Goal: Task Accomplishment & Management: Manage account settings

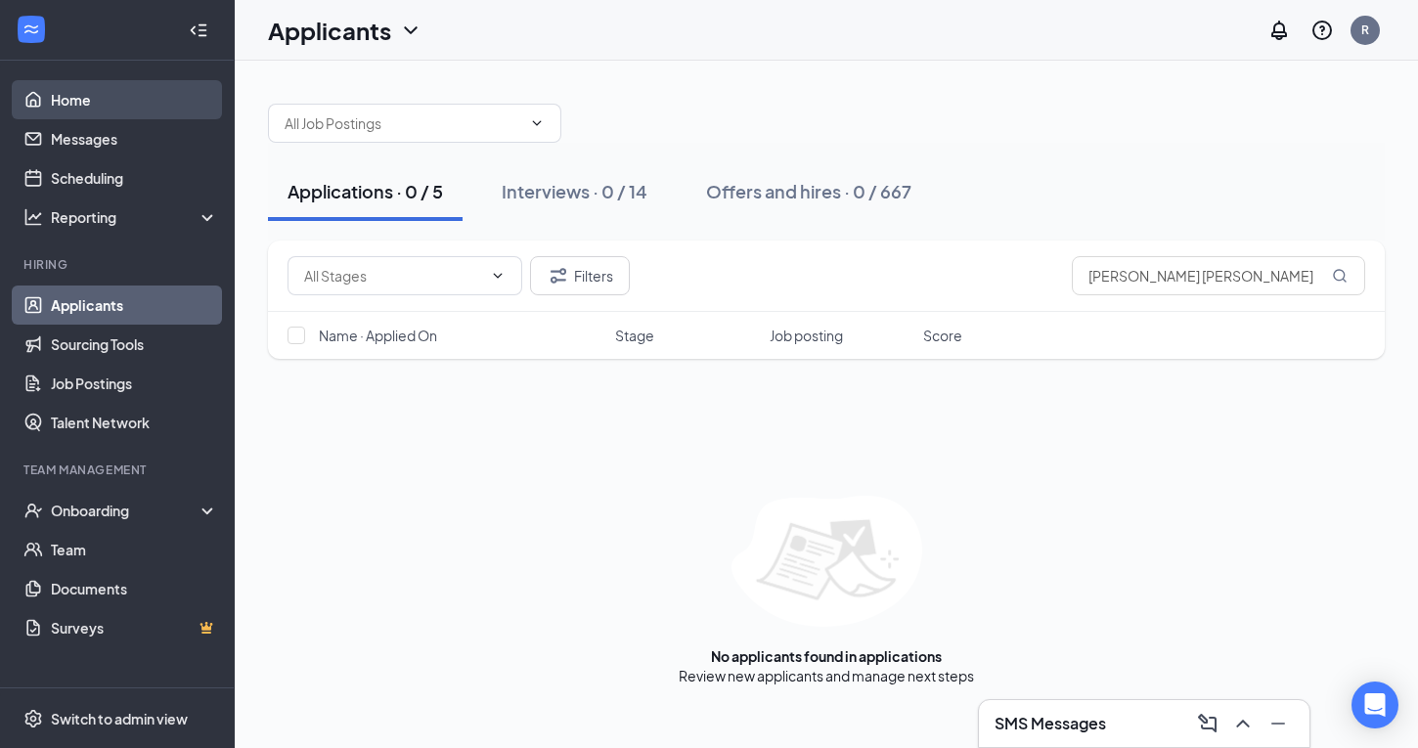
click at [96, 108] on link "Home" at bounding box center [134, 99] width 167 height 39
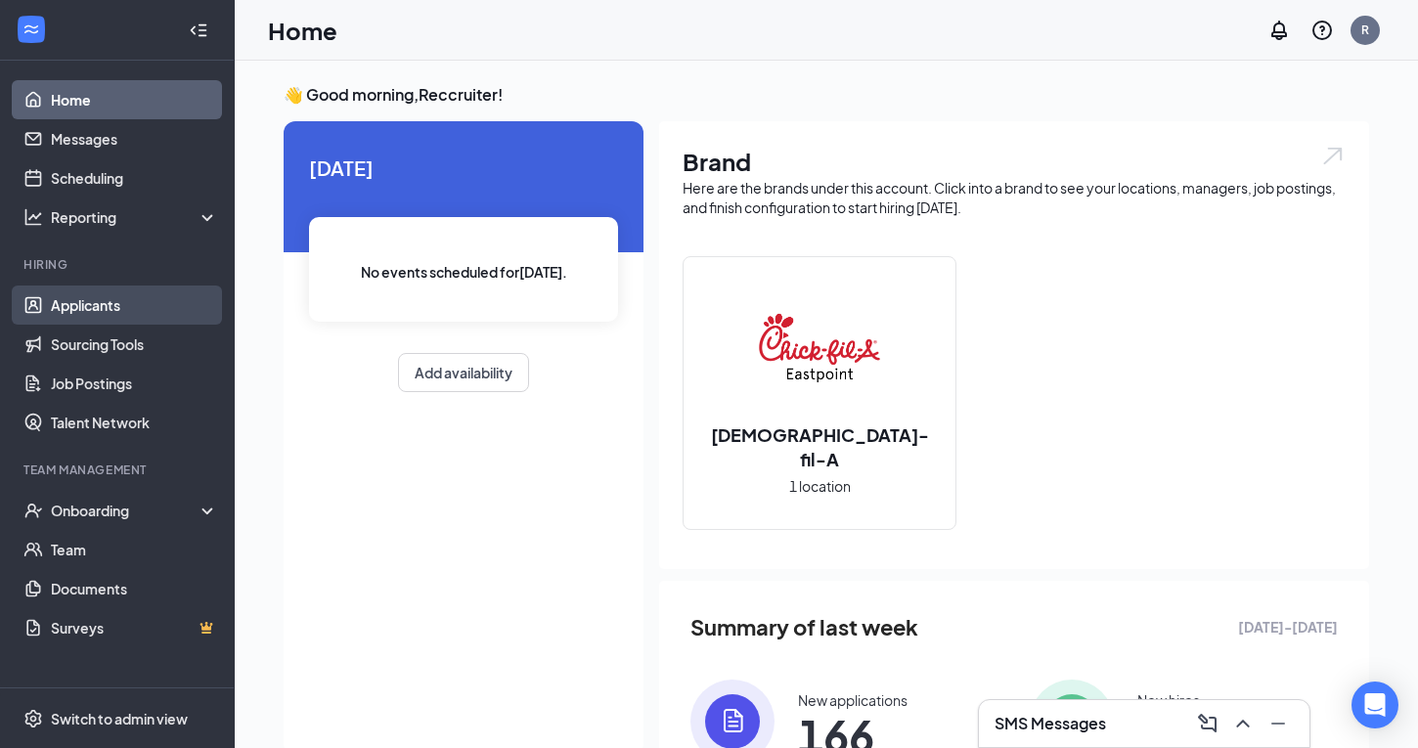
click at [85, 317] on link "Applicants" at bounding box center [134, 305] width 167 height 39
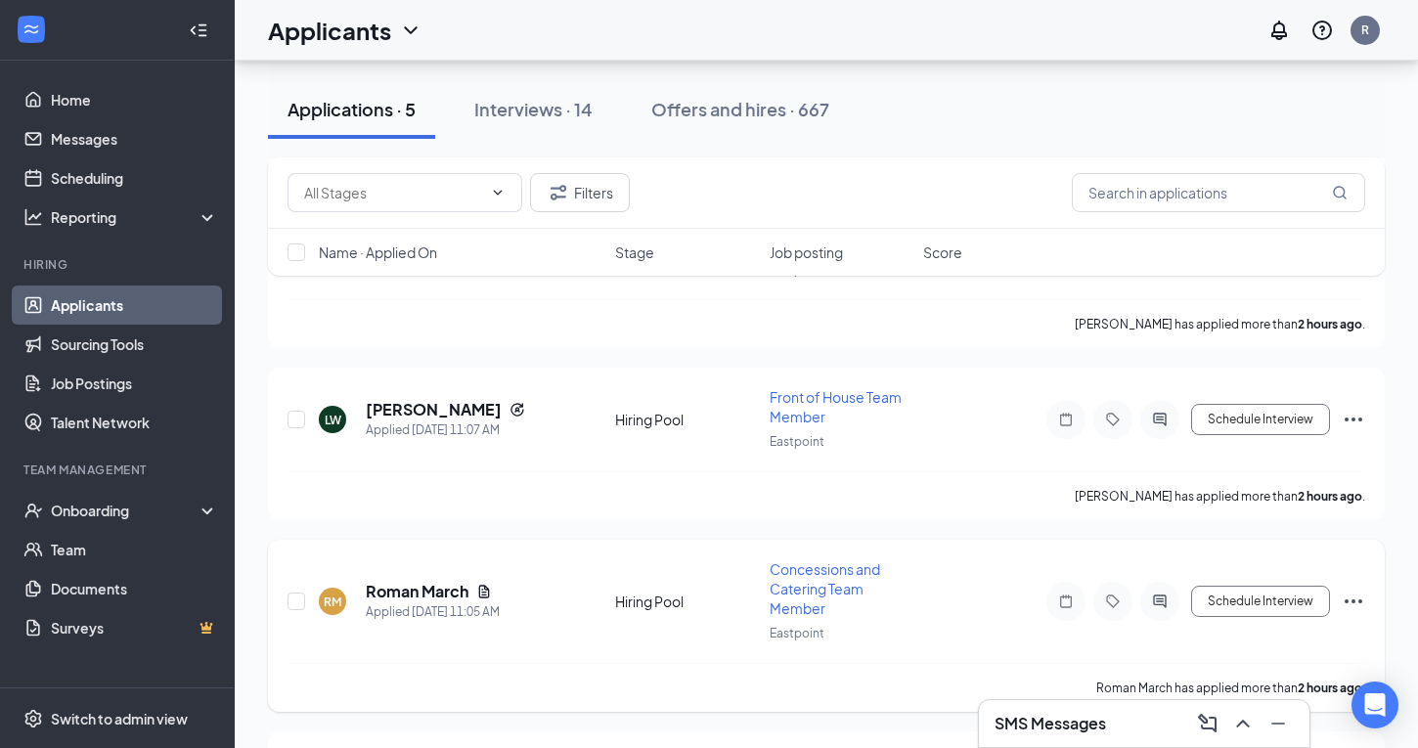
scroll to position [526, 0]
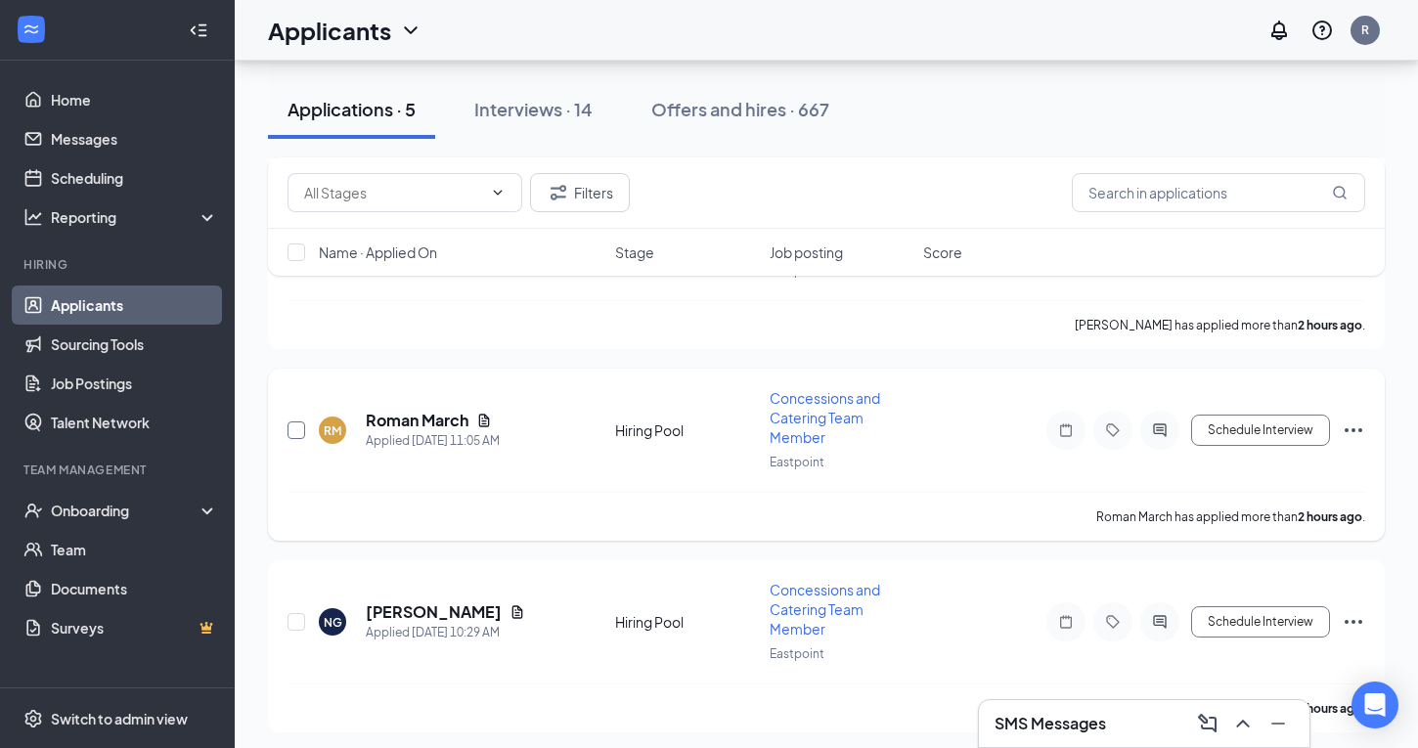
drag, startPoint x: 295, startPoint y: 427, endPoint x: 293, endPoint y: 467, distance: 40.1
click at [295, 429] on input "checkbox" at bounding box center [296, 430] width 18 height 18
checkbox input "true"
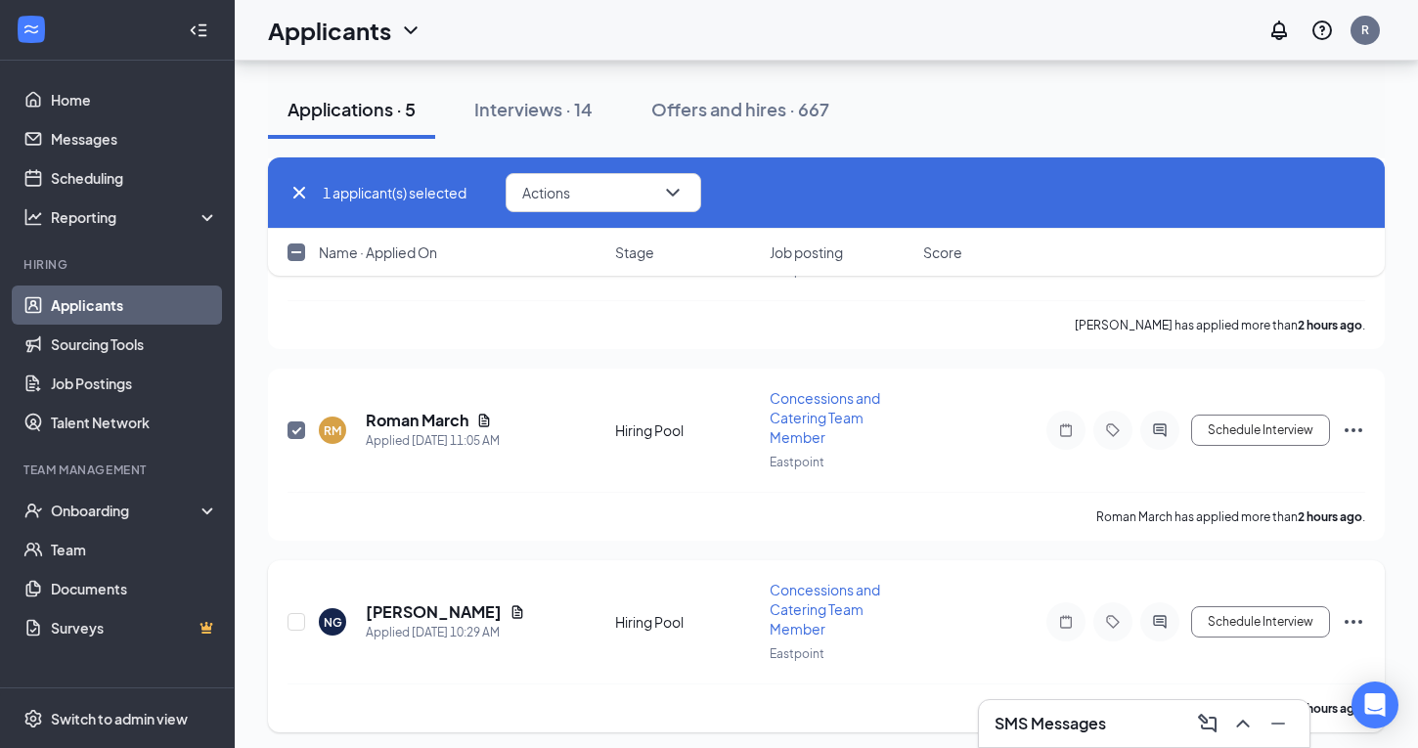
click at [305, 617] on div "NG Neasia Goodman Applied Today 10:29 AM Hiring Pool Concessions and Catering T…" at bounding box center [825, 632] width 1077 height 104
drag, startPoint x: 297, startPoint y: 616, endPoint x: 427, endPoint y: 574, distance: 136.7
click at [297, 616] on input "checkbox" at bounding box center [296, 622] width 18 height 18
checkbox input "true"
click at [671, 188] on icon "ChevronDown" at bounding box center [672, 192] width 23 height 23
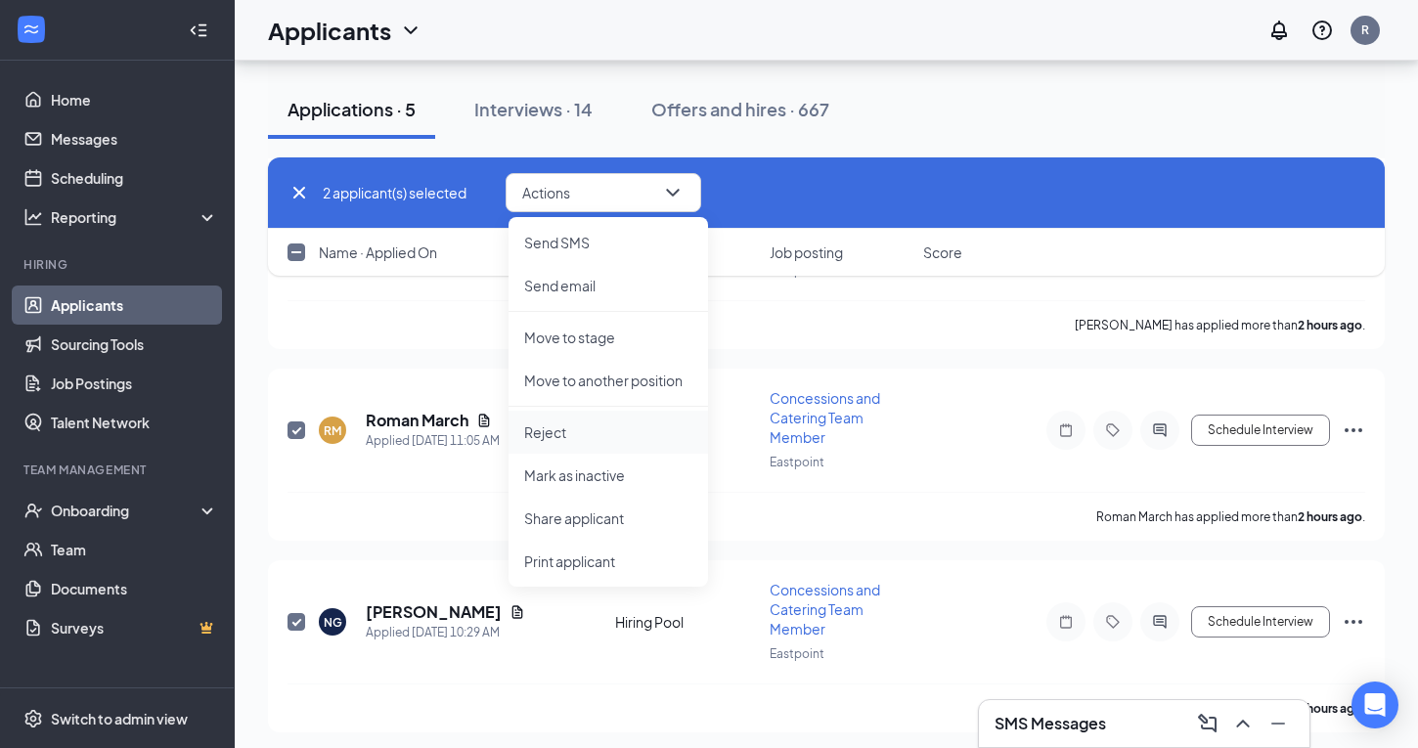
click at [551, 438] on p "Reject" at bounding box center [608, 432] width 168 height 20
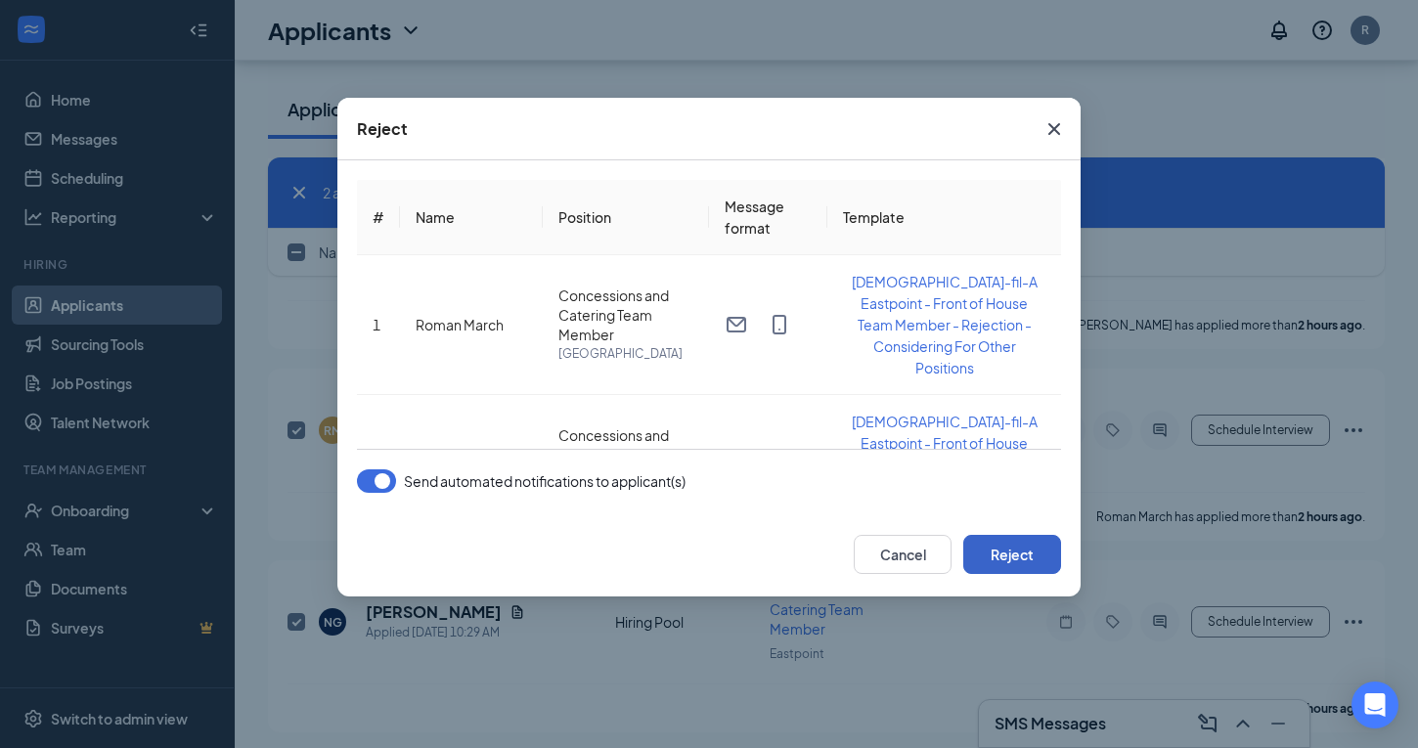
click at [1043, 556] on button "Reject" at bounding box center [1012, 554] width 98 height 39
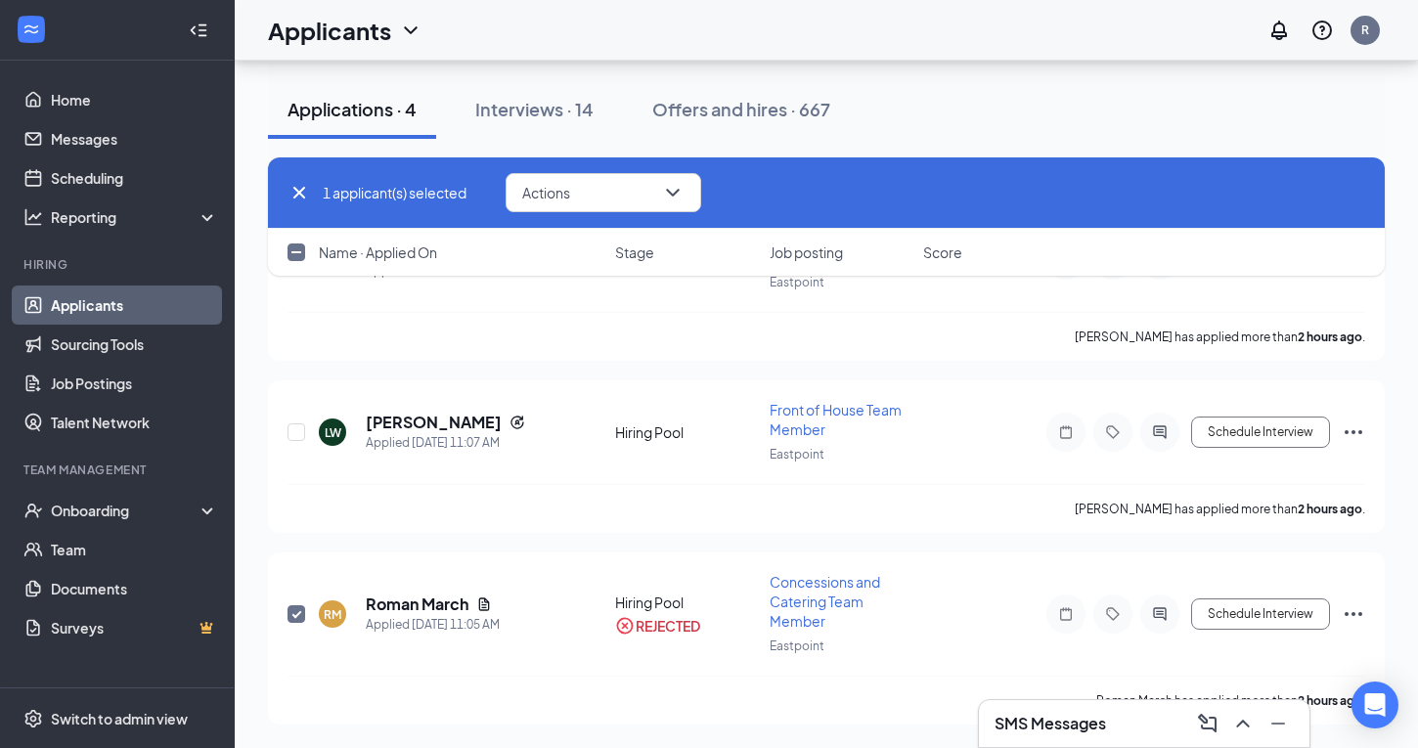
scroll to position [336, 0]
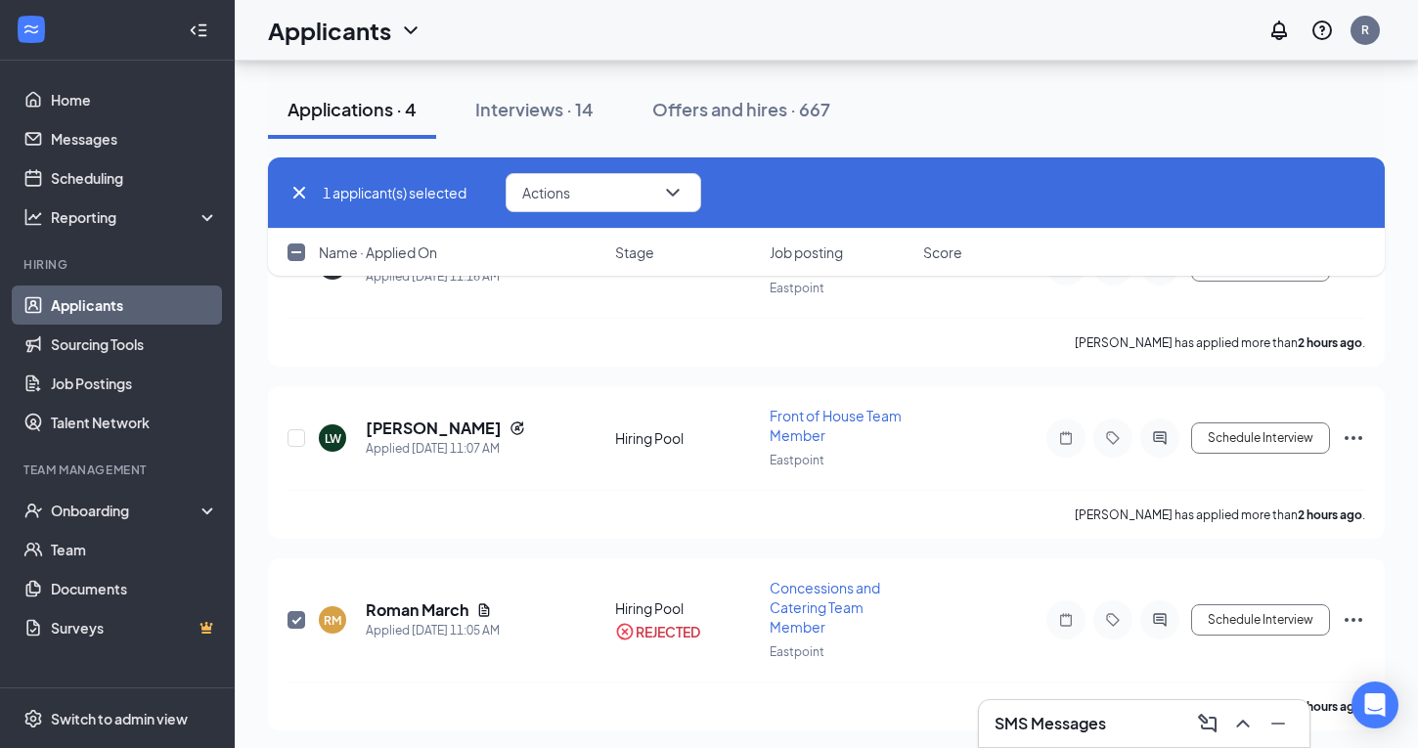
click at [303, 111] on div "Applications · 4" at bounding box center [351, 109] width 129 height 24
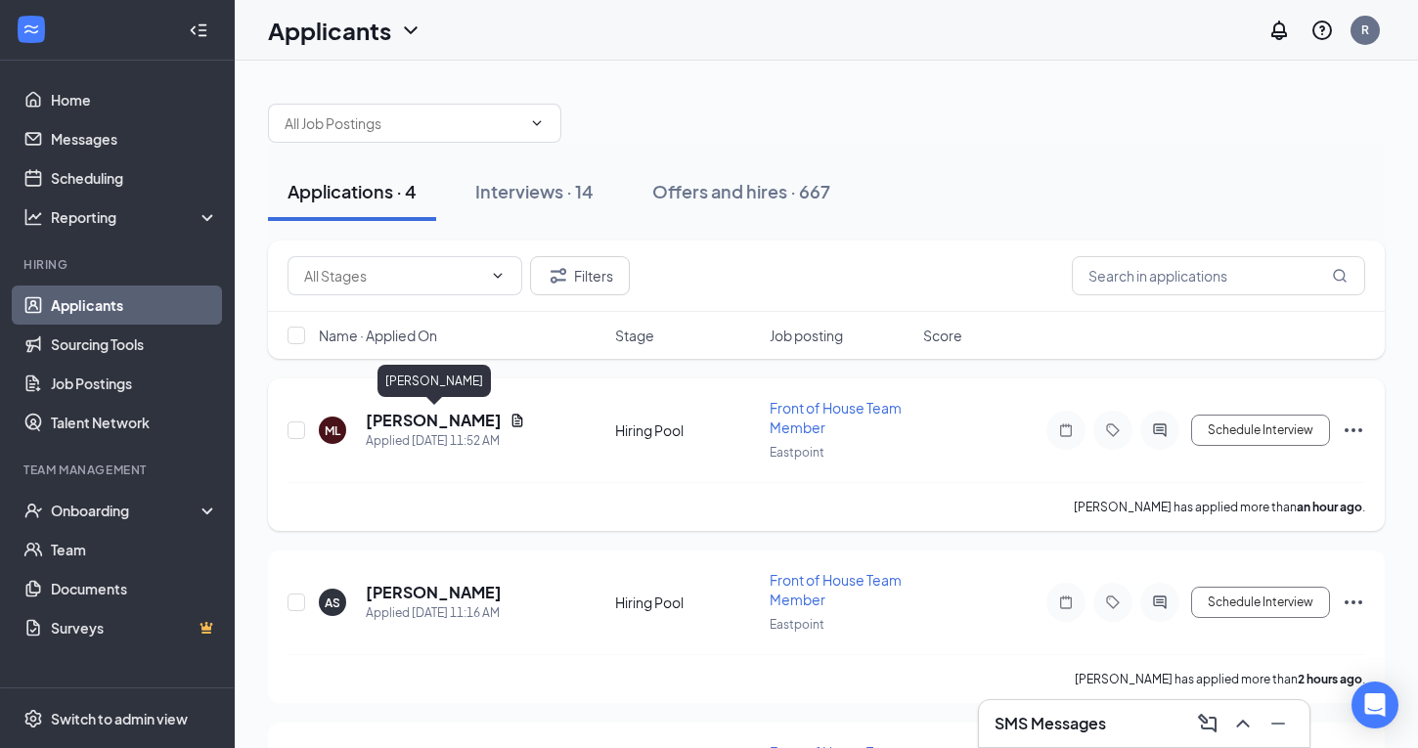
click at [415, 413] on h5 "Madison Lohmuller" at bounding box center [434, 421] width 136 height 22
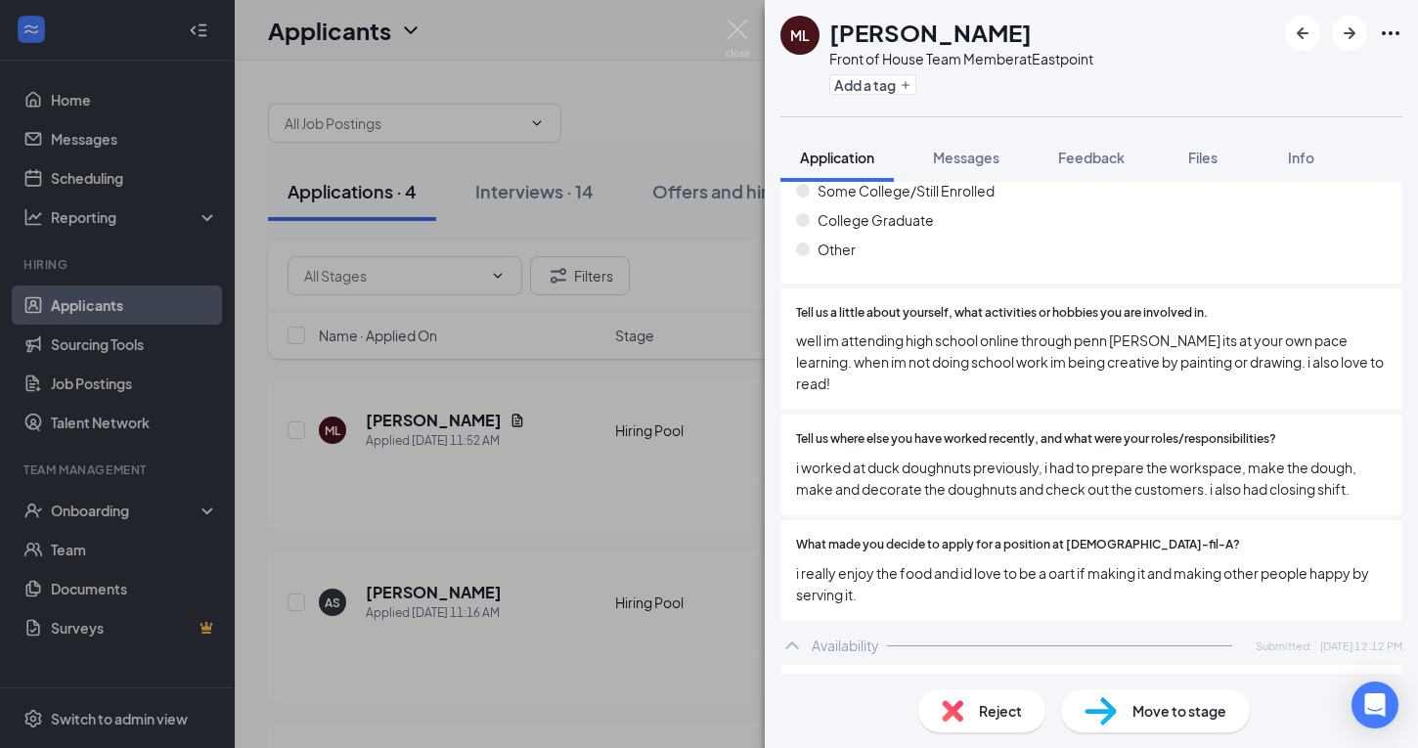
scroll to position [1029, 0]
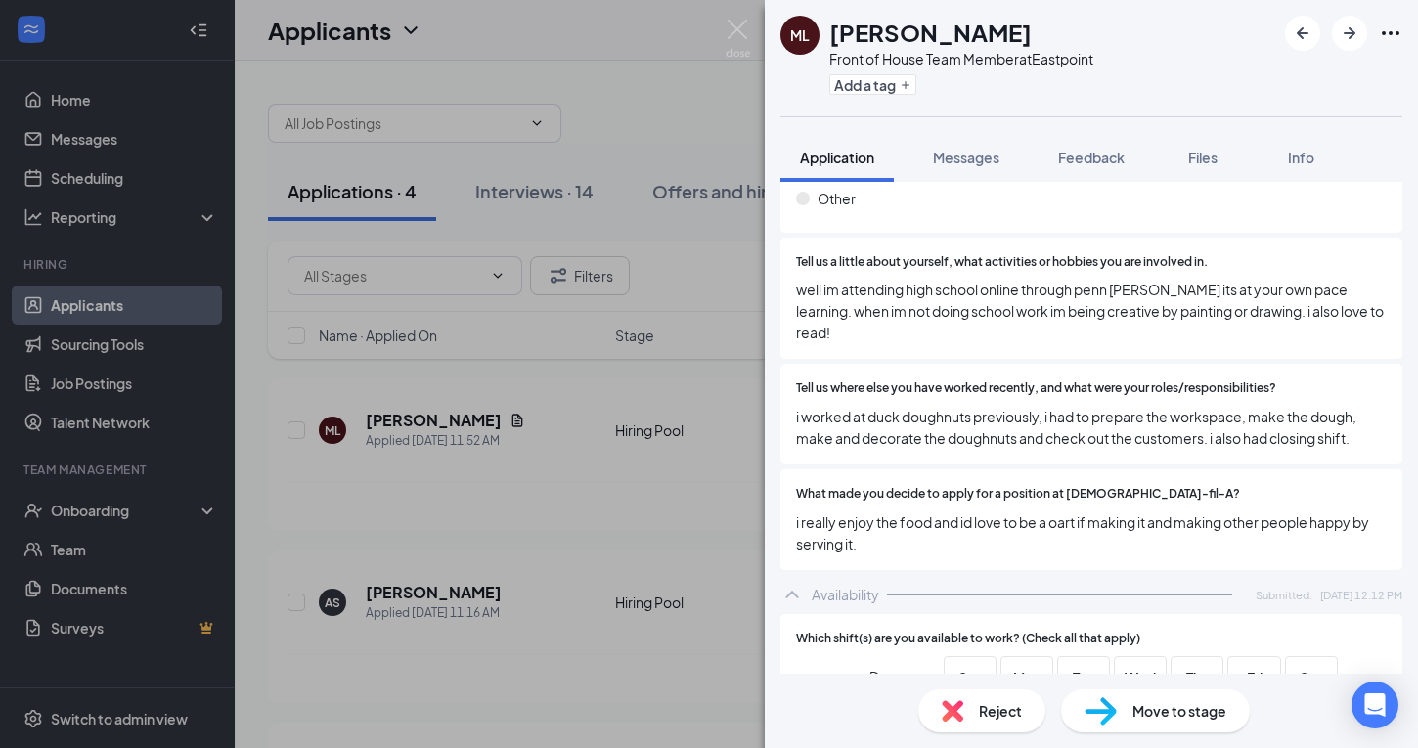
click at [976, 713] on div "Reject" at bounding box center [981, 710] width 127 height 43
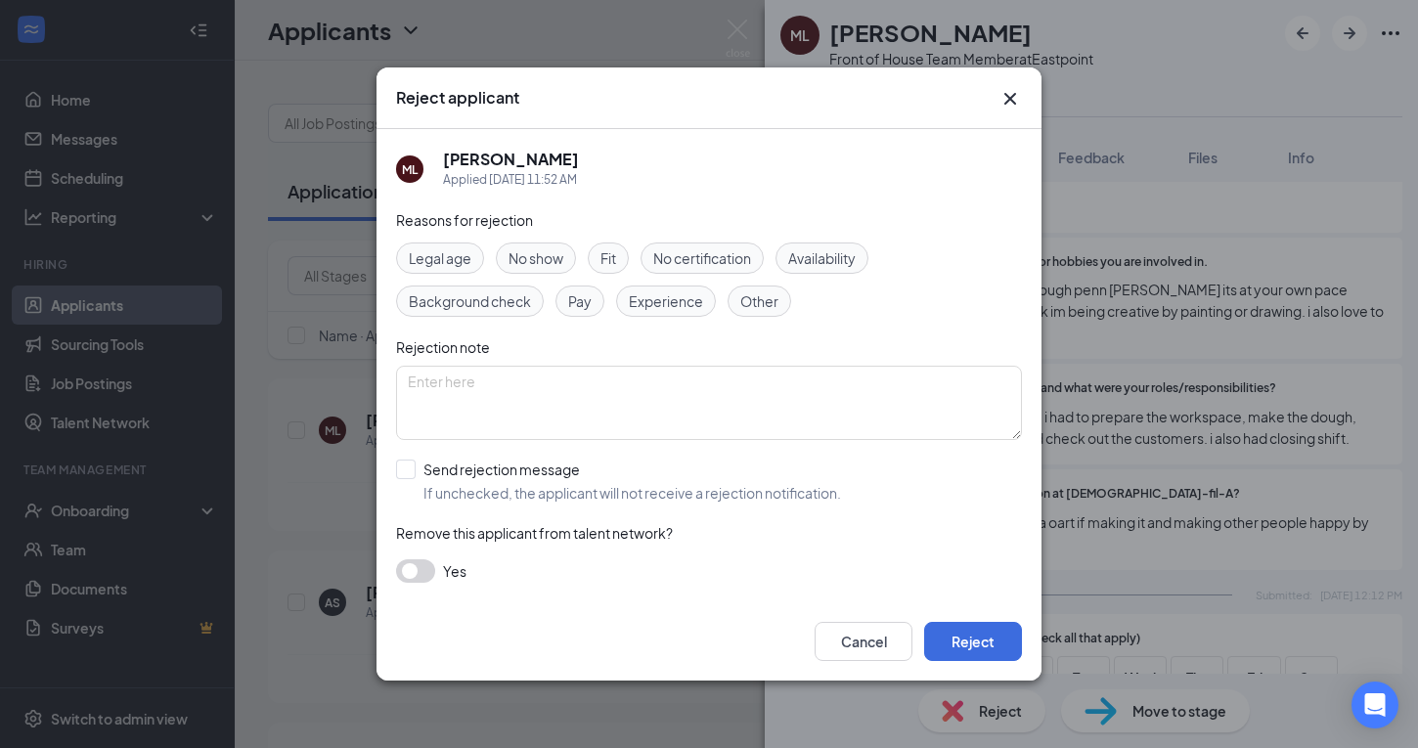
drag, startPoint x: 401, startPoint y: 469, endPoint x: 664, endPoint y: 541, distance: 272.5
click at [401, 469] on input "Send rejection message If unchecked, the applicant will not receive a rejection…" at bounding box center [618, 481] width 445 height 43
checkbox input "true"
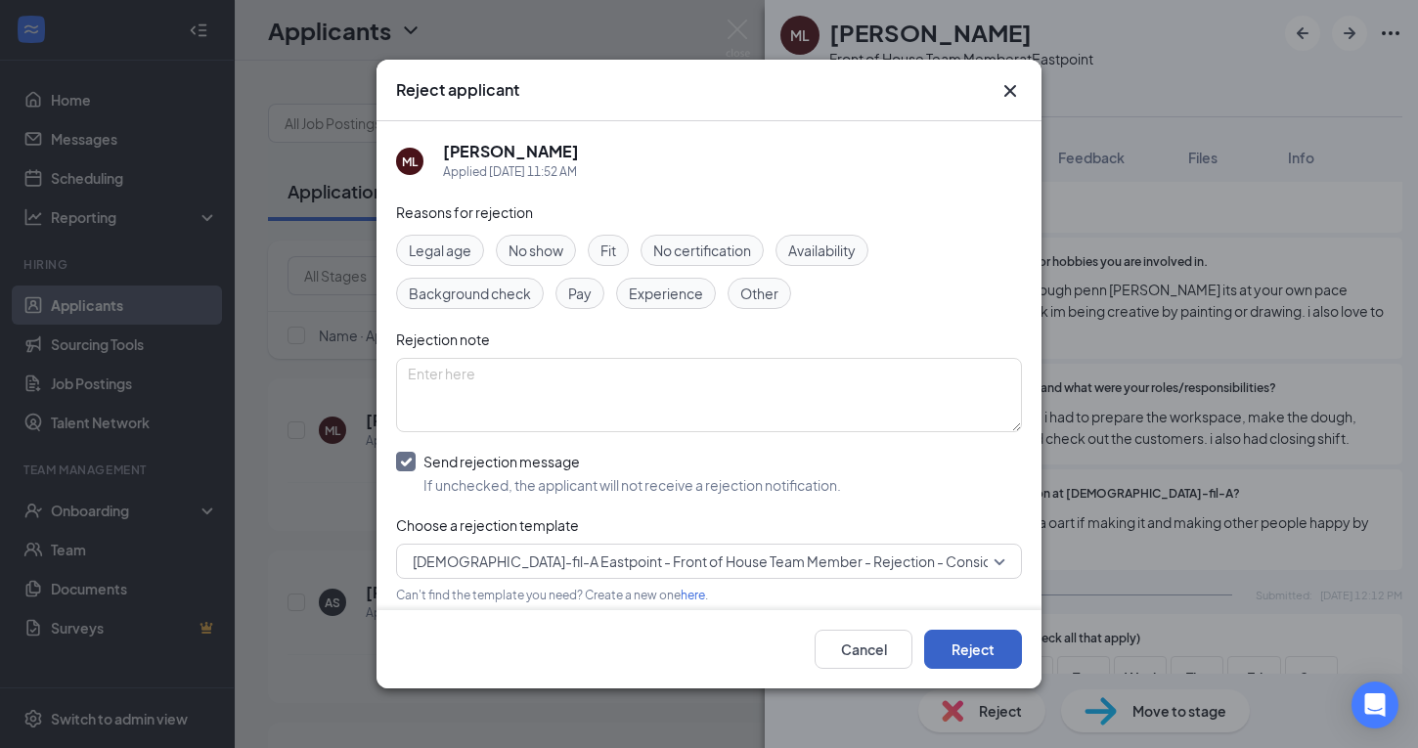
click at [971, 646] on button "Reject" at bounding box center [973, 649] width 98 height 39
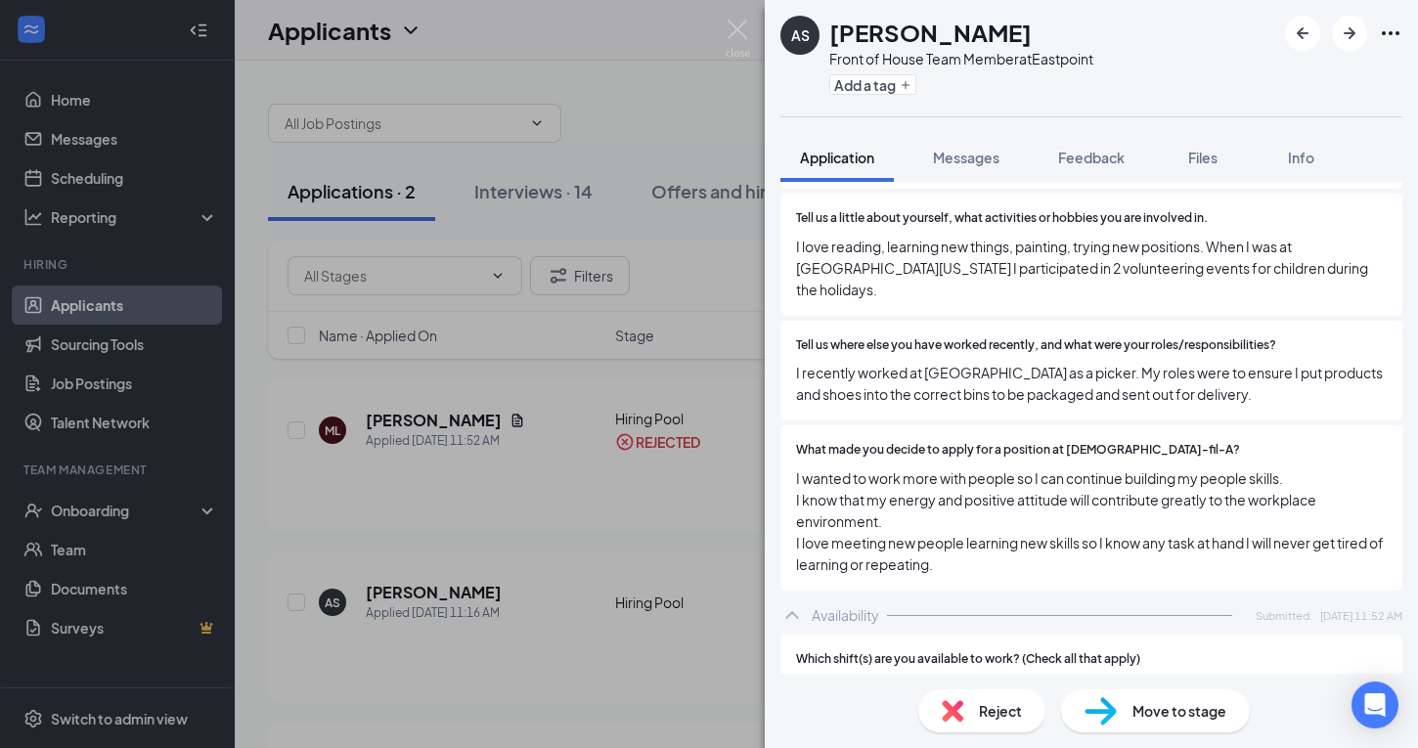
scroll to position [1516, 0]
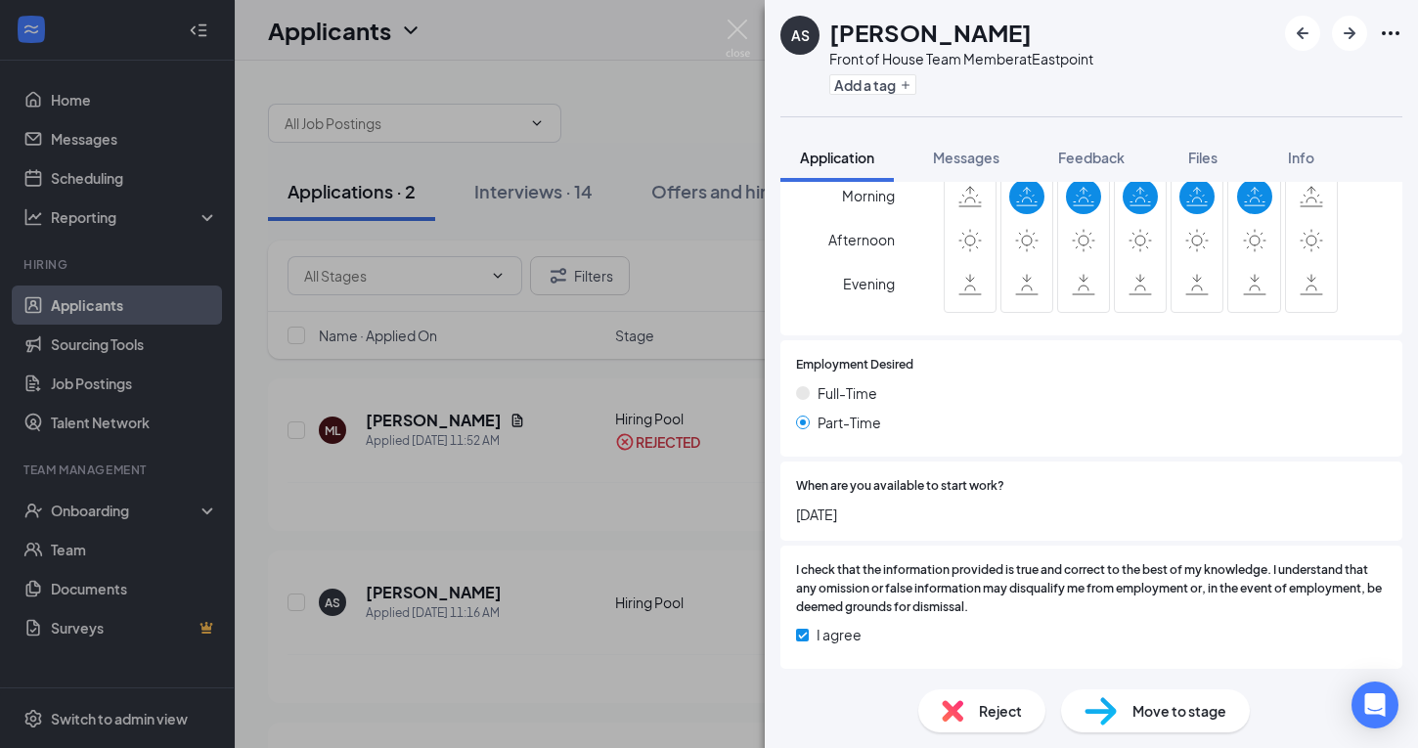
click at [1121, 702] on div "Move to stage" at bounding box center [1155, 710] width 189 height 43
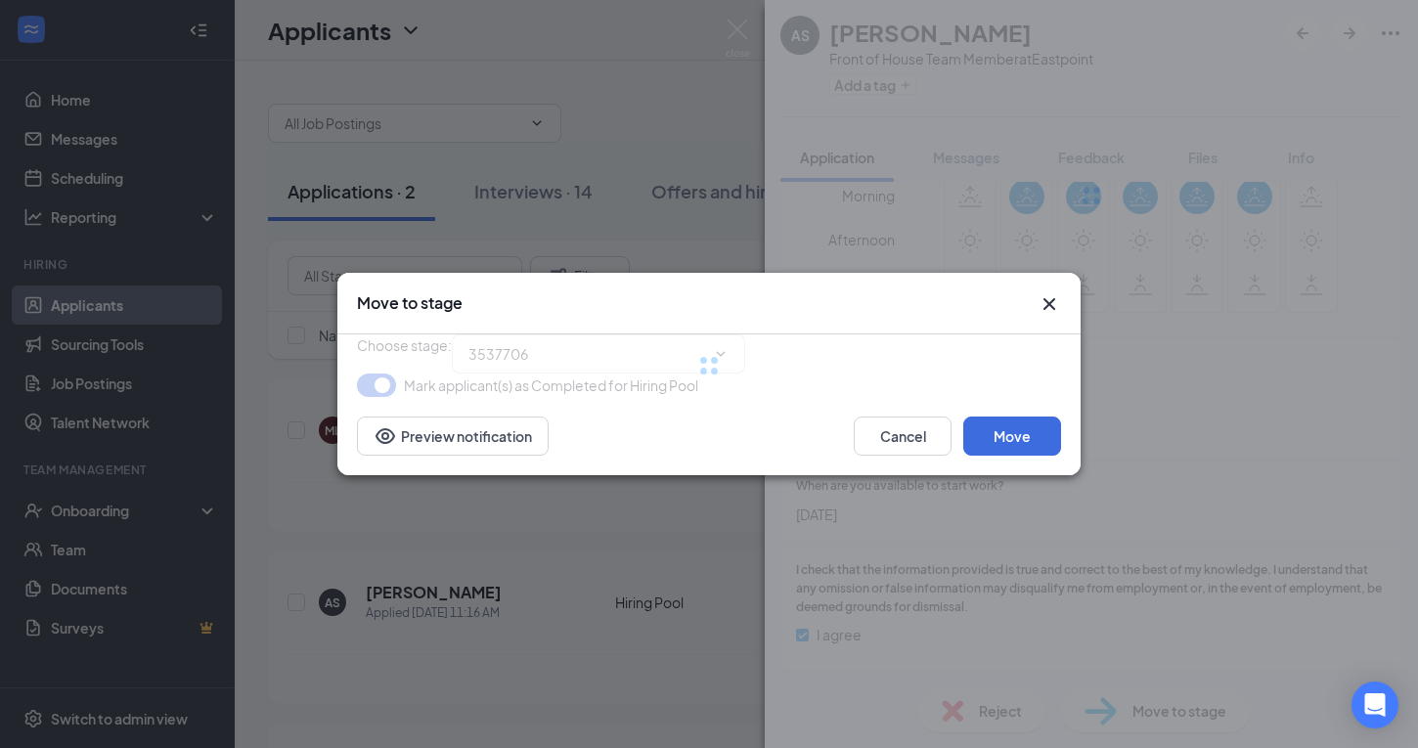
scroll to position [1508, 0]
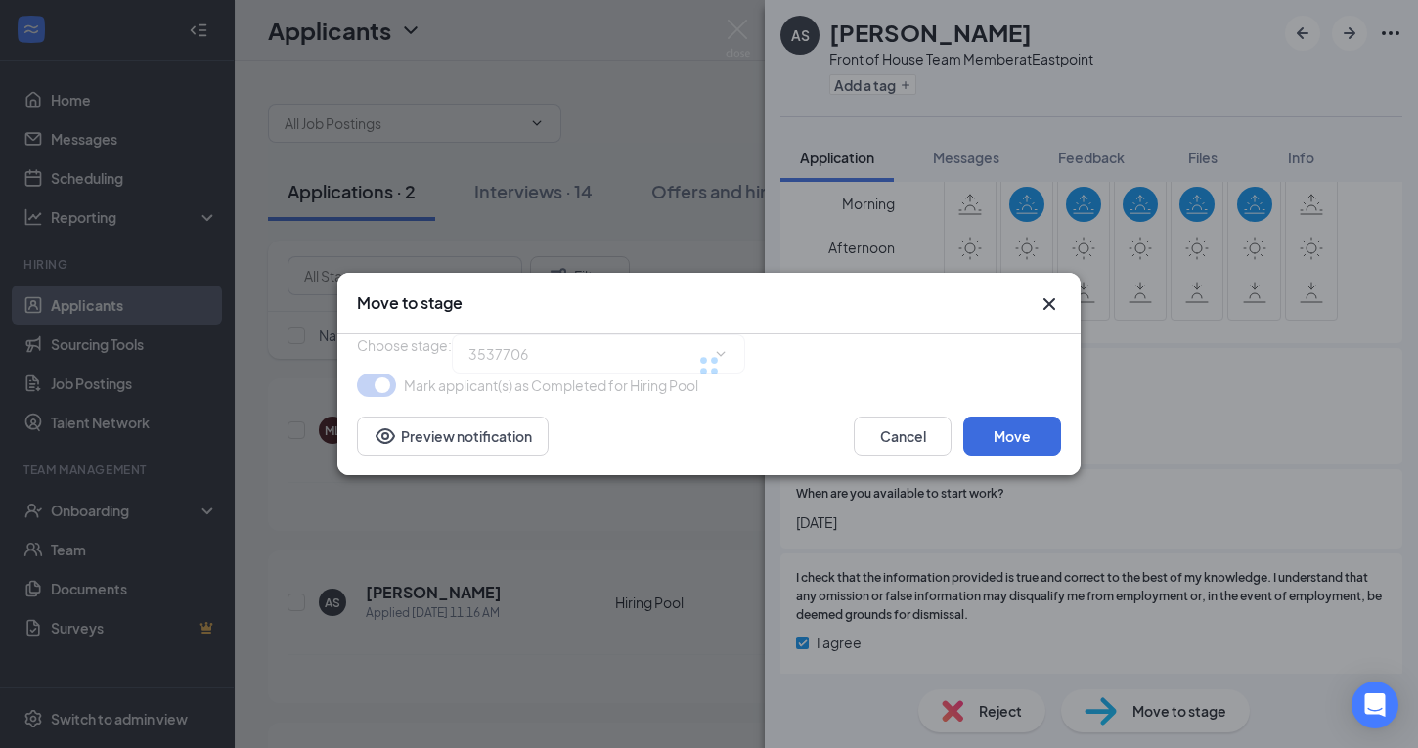
type input "In Person Interview (next stage)"
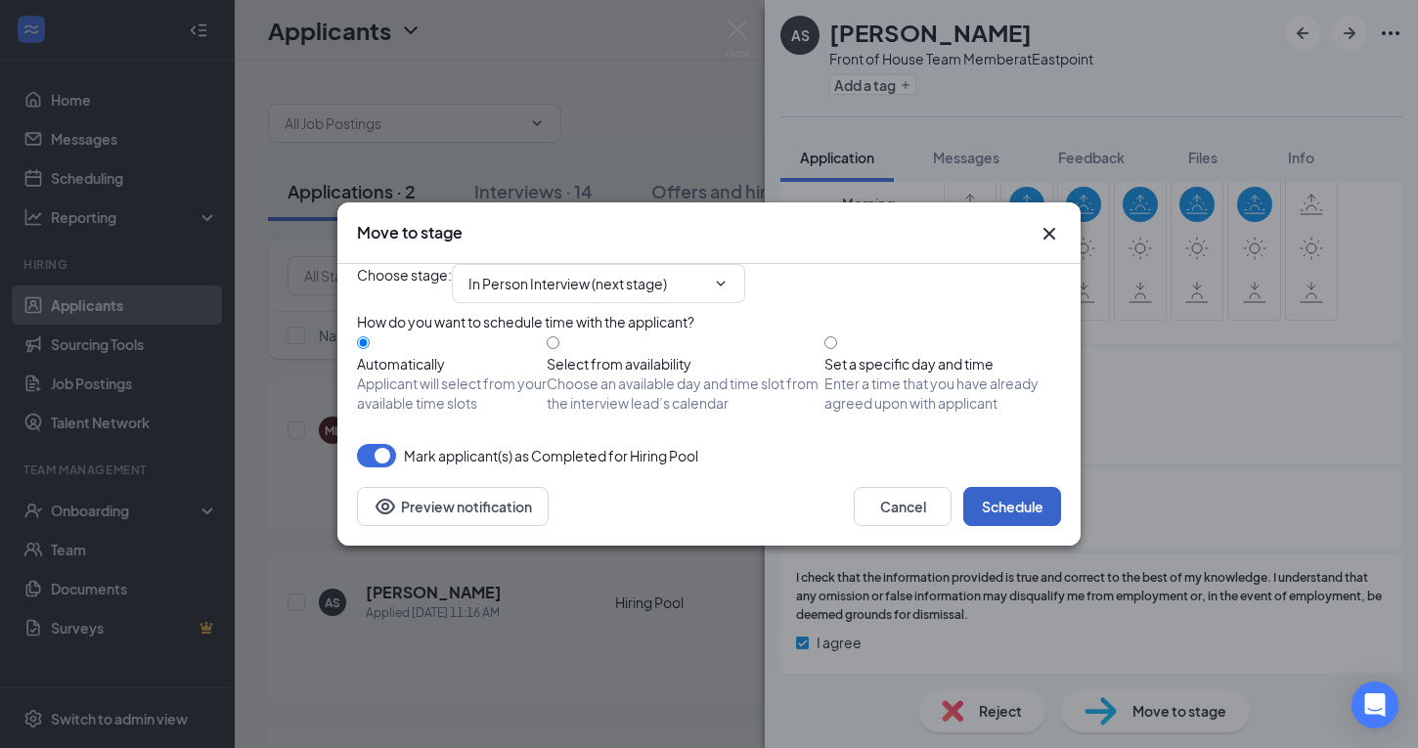
click at [1021, 526] on button "Schedule" at bounding box center [1012, 506] width 98 height 39
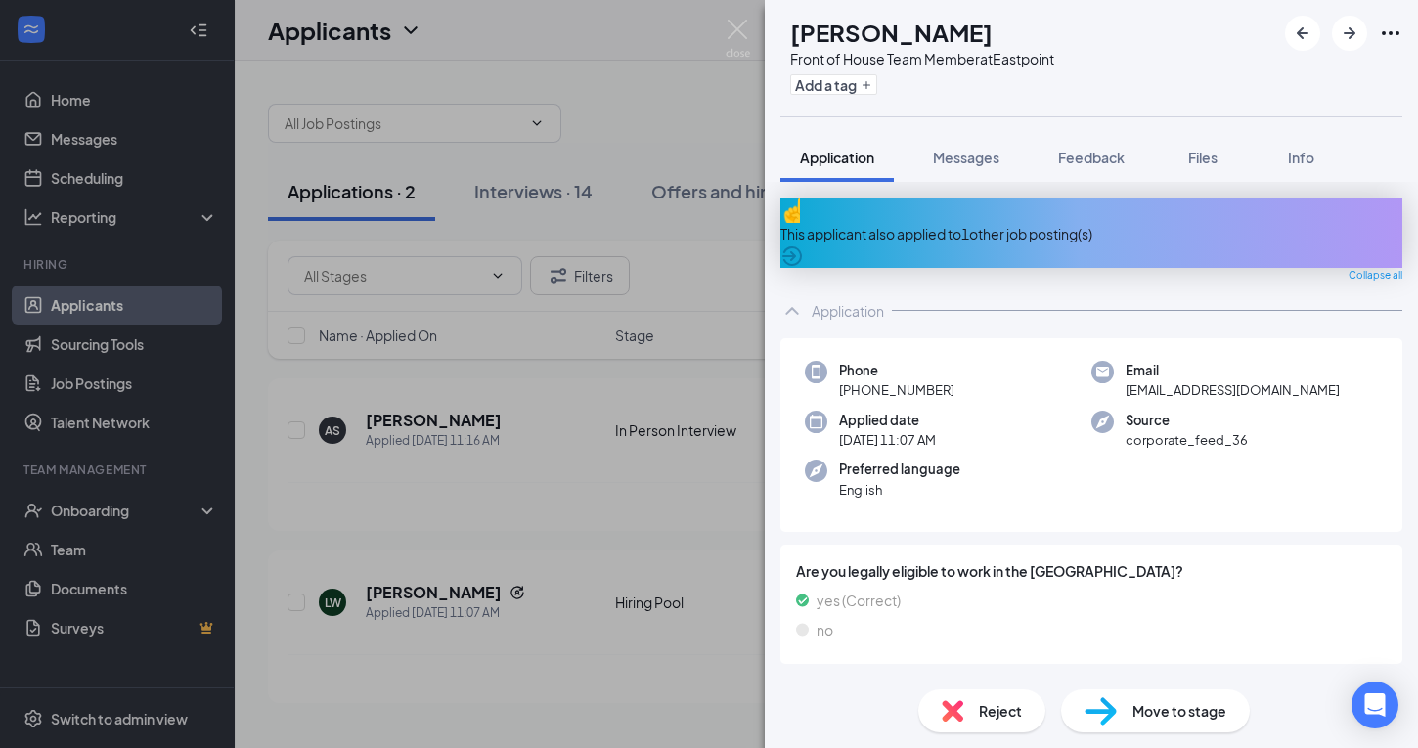
click at [1001, 226] on div "This applicant also applied to 1 other job posting(s)" at bounding box center [1091, 234] width 622 height 22
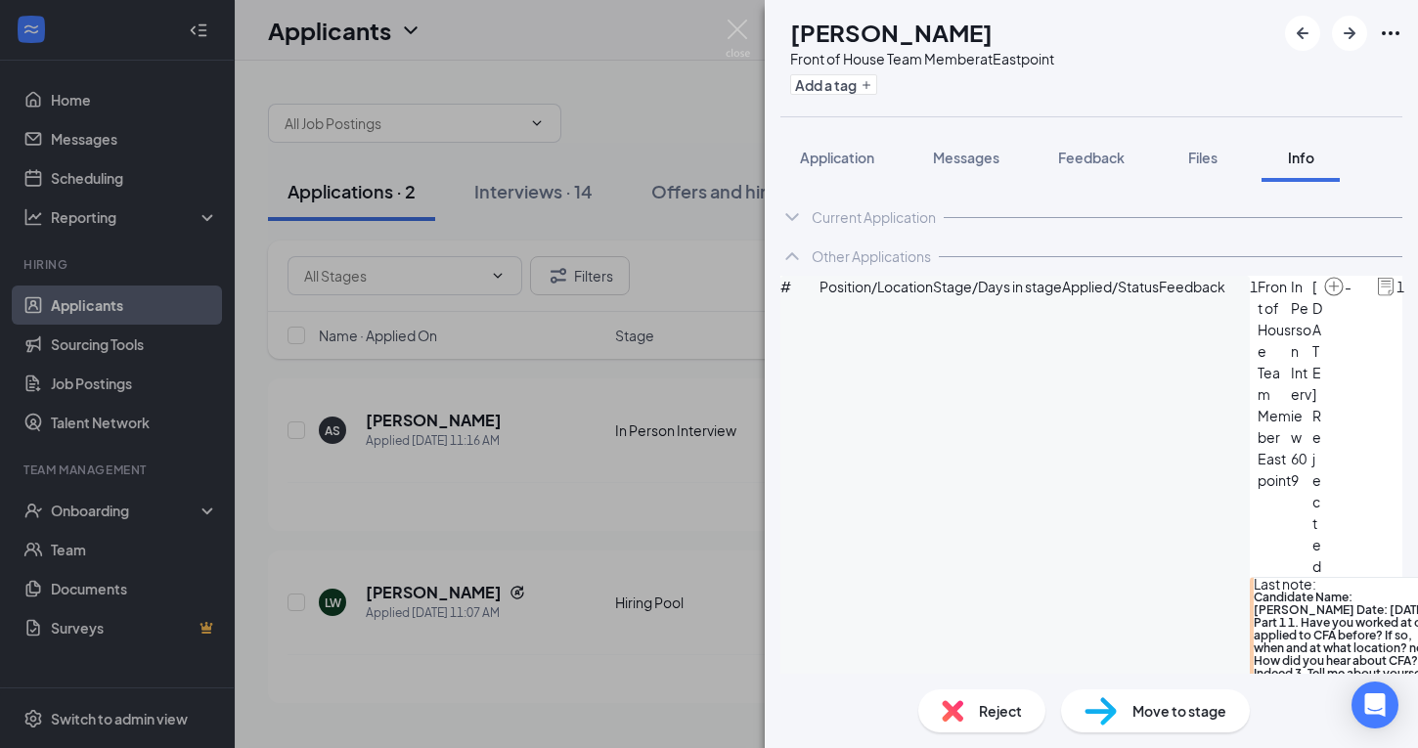
click at [975, 699] on div "Reject" at bounding box center [981, 710] width 127 height 43
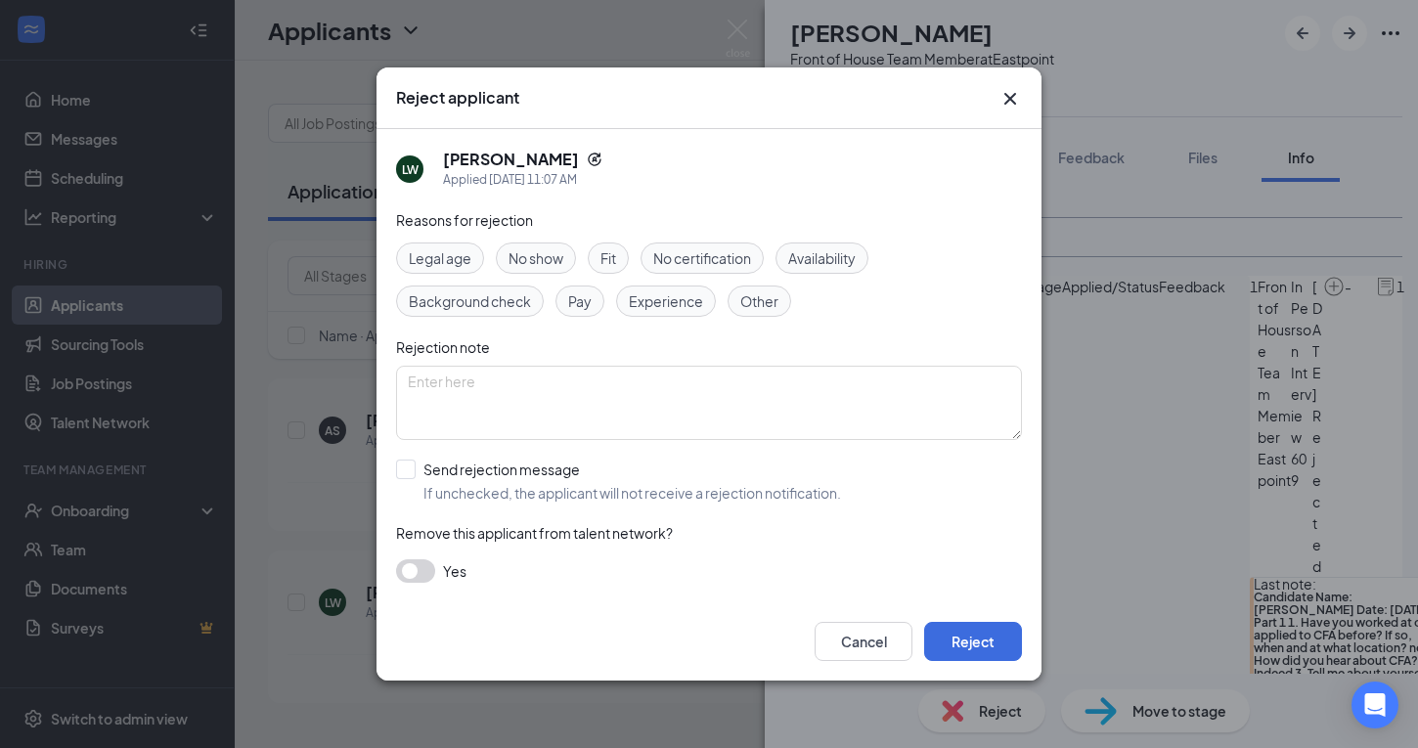
click at [1123, 640] on div "Reject applicant LW Latasha Williams Applied Today 11:07 AM Reasons for rejecti…" at bounding box center [709, 374] width 1418 height 748
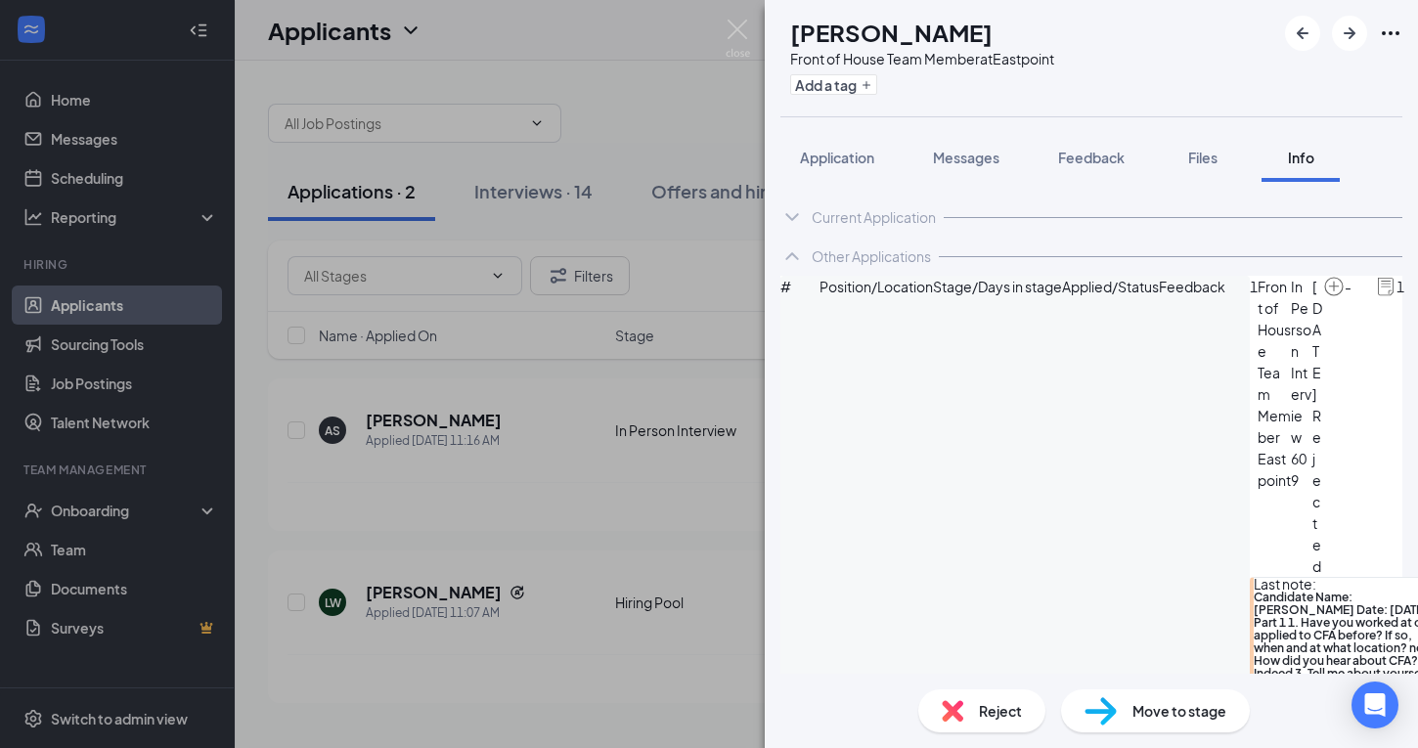
click at [979, 716] on span "Reject" at bounding box center [1000, 711] width 43 height 22
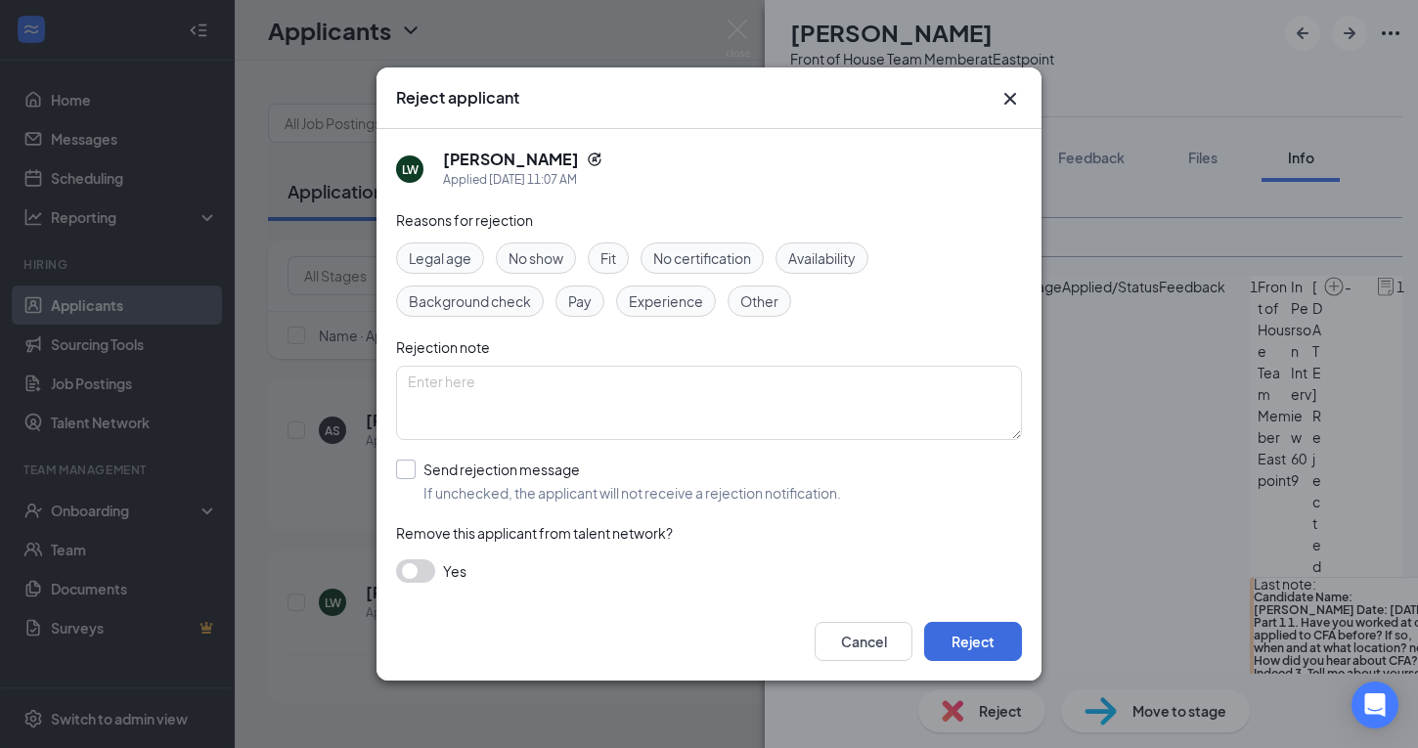
click at [392, 468] on div "LW Latasha Williams Applied Today 11:07 AM Reasons for rejection Legal age No s…" at bounding box center [708, 365] width 665 height 473
drag, startPoint x: 400, startPoint y: 469, endPoint x: 583, endPoint y: 495, distance: 184.6
click at [400, 470] on input "Send rejection message If unchecked, the applicant will not receive a rejection…" at bounding box center [618, 481] width 445 height 43
checkbox input "true"
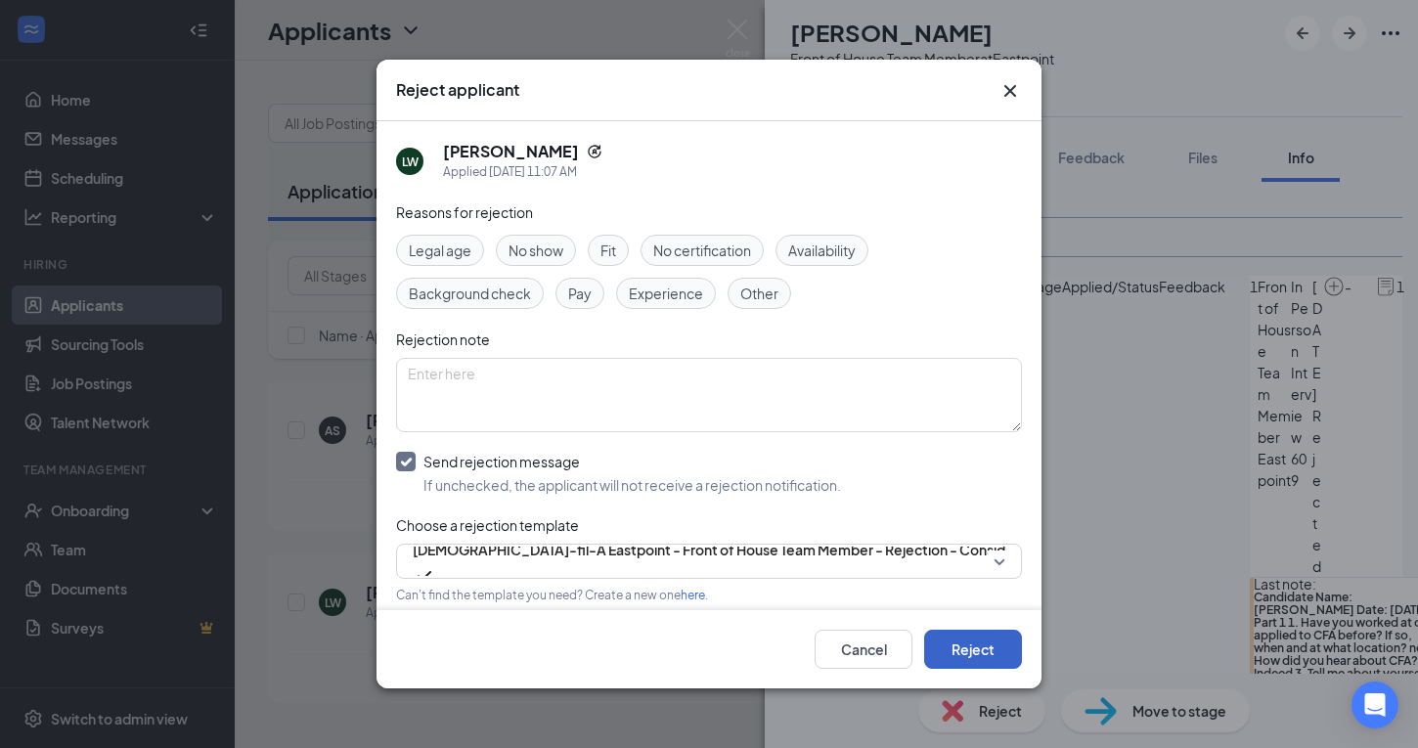
click at [968, 638] on button "Reject" at bounding box center [973, 649] width 98 height 39
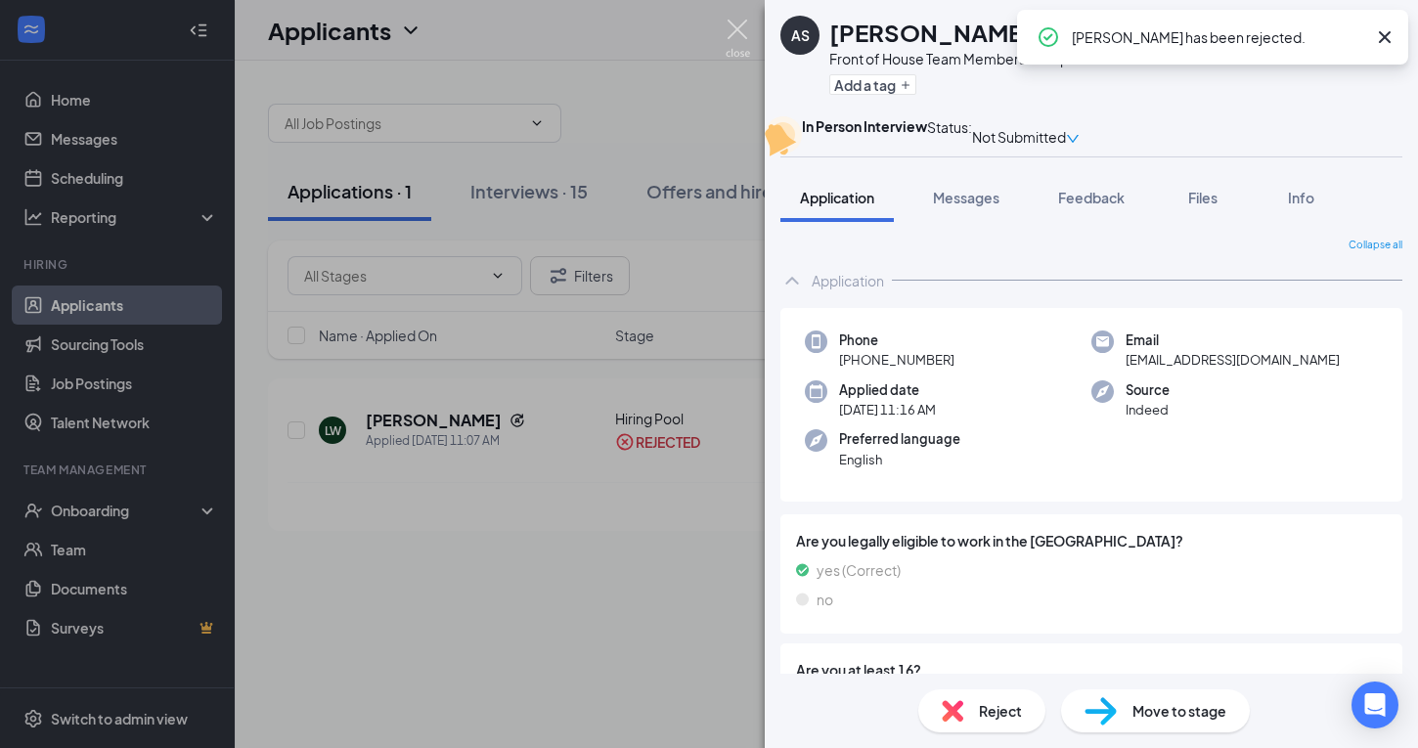
drag, startPoint x: 745, startPoint y: 31, endPoint x: 726, endPoint y: 0, distance: 36.4
click at [745, 30] on img at bounding box center [738, 39] width 24 height 38
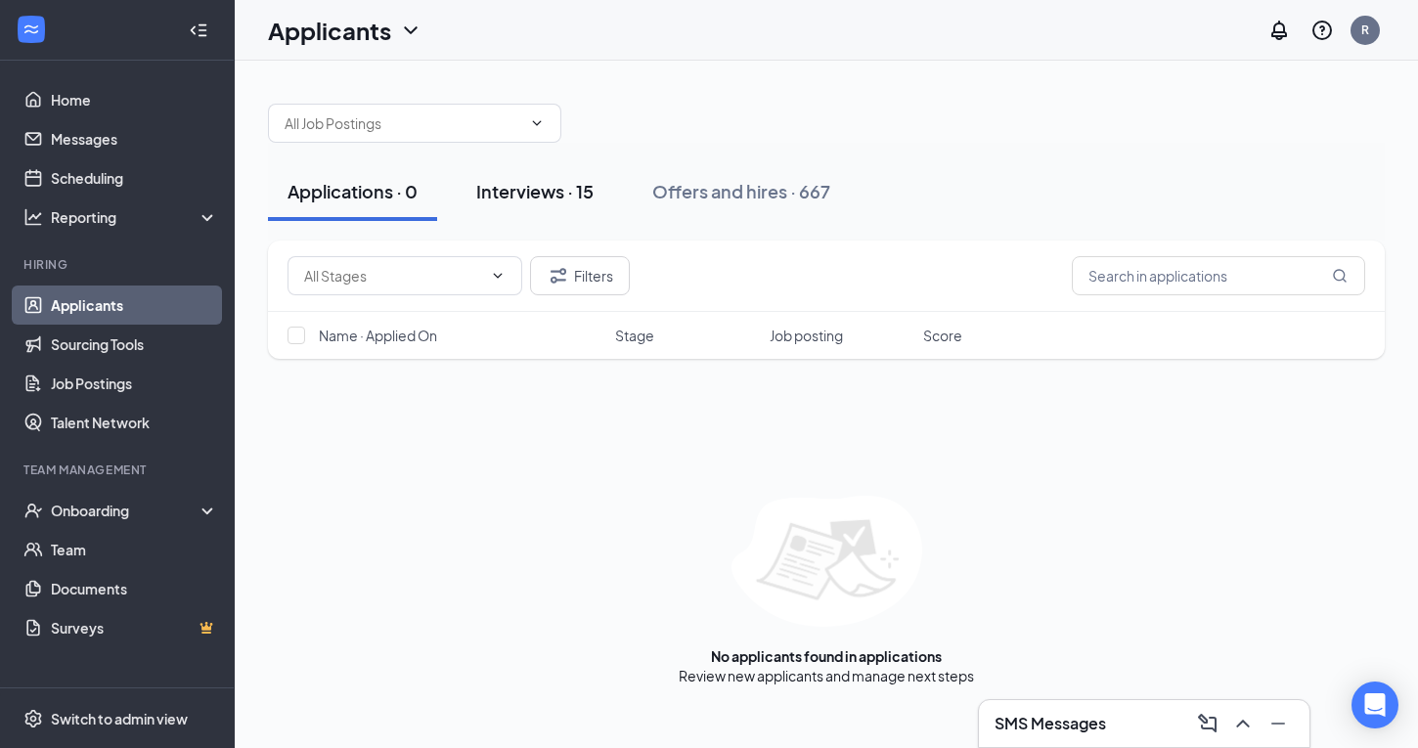
click at [549, 200] on div "Interviews · 15" at bounding box center [534, 191] width 117 height 24
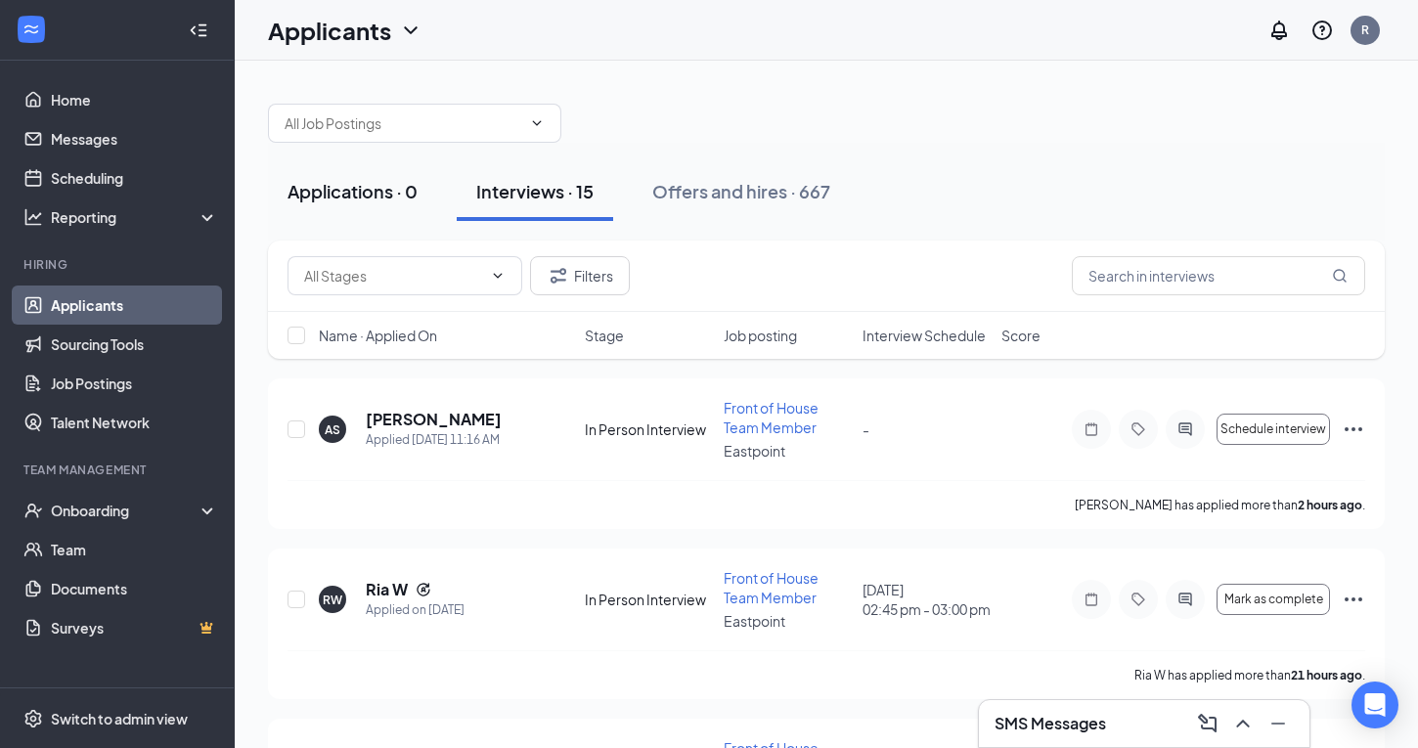
click at [368, 194] on div "Applications · 0" at bounding box center [352, 191] width 130 height 24
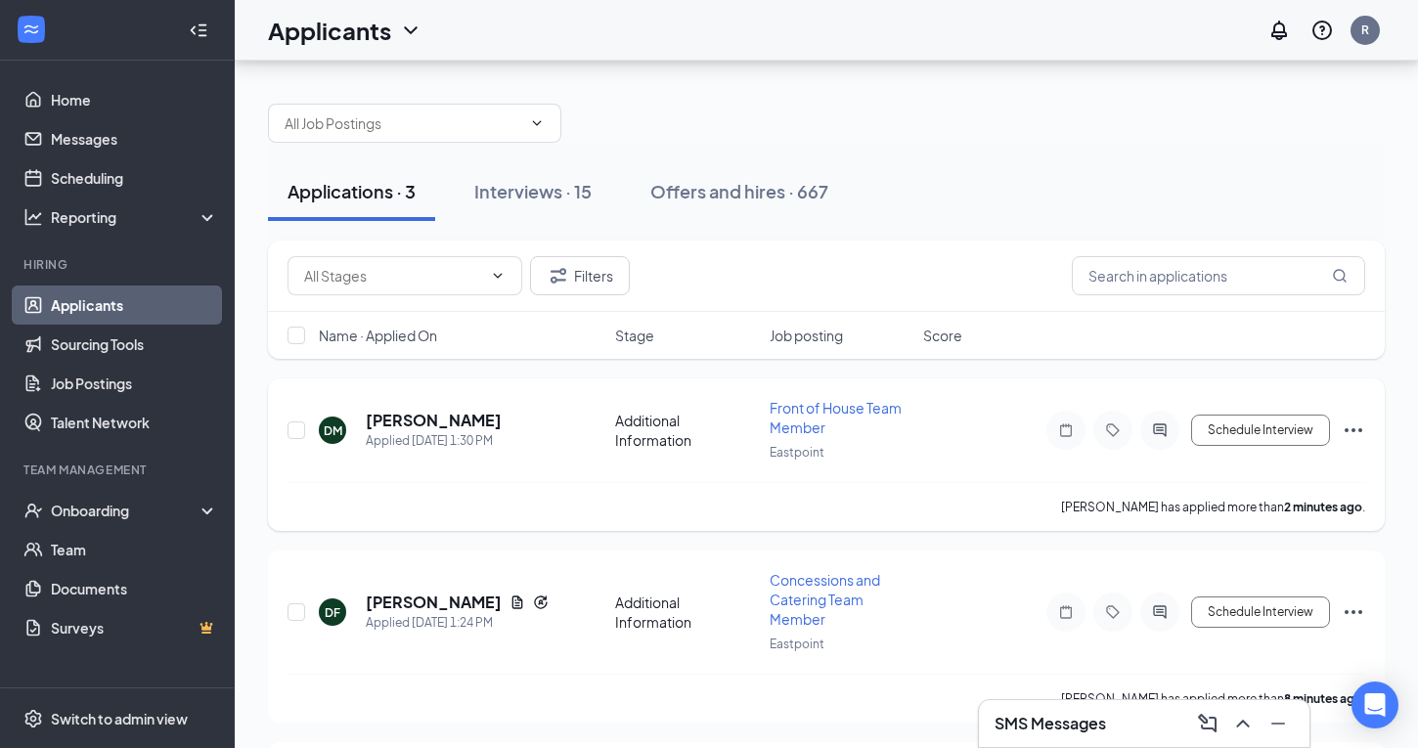
scroll to position [165, 0]
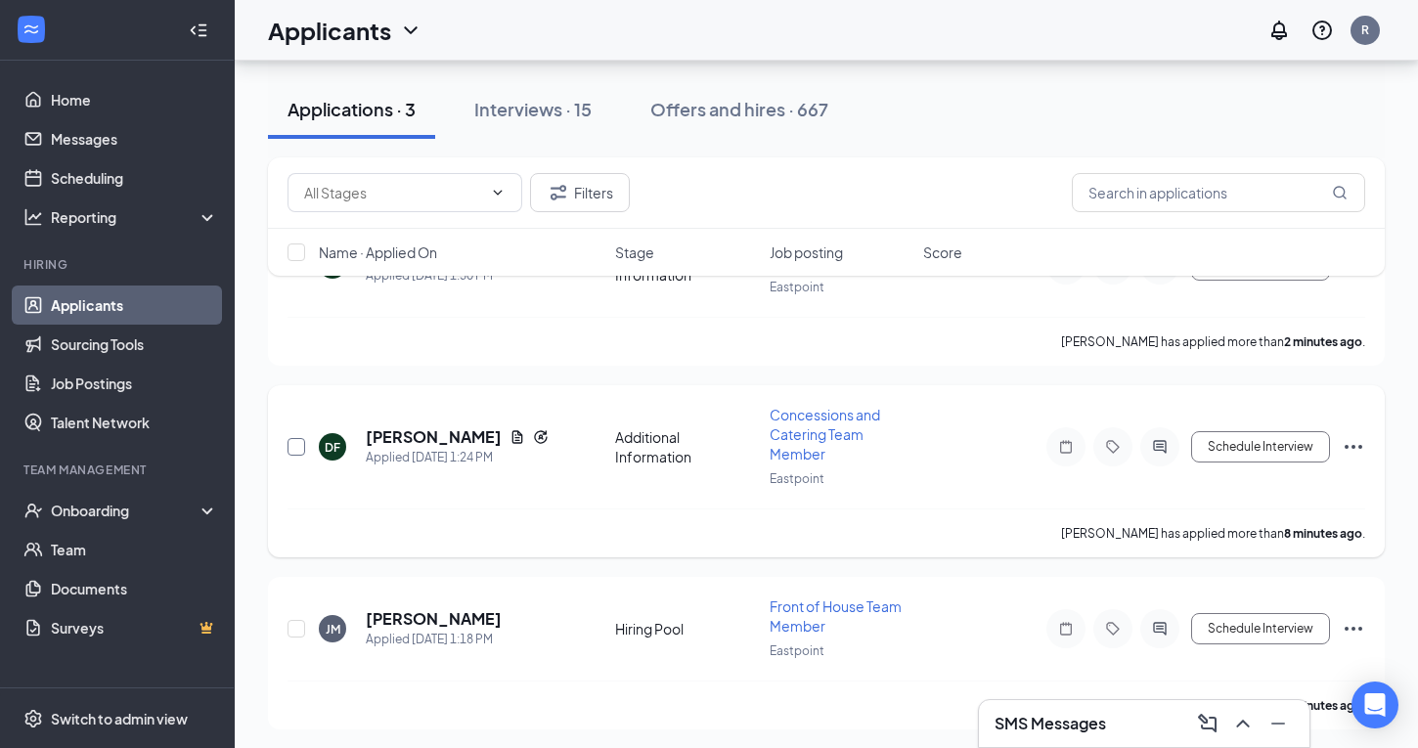
drag, startPoint x: 300, startPoint y: 445, endPoint x: 305, endPoint y: 433, distance: 12.7
click at [300, 445] on input "checkbox" at bounding box center [296, 447] width 18 height 18
checkbox input "true"
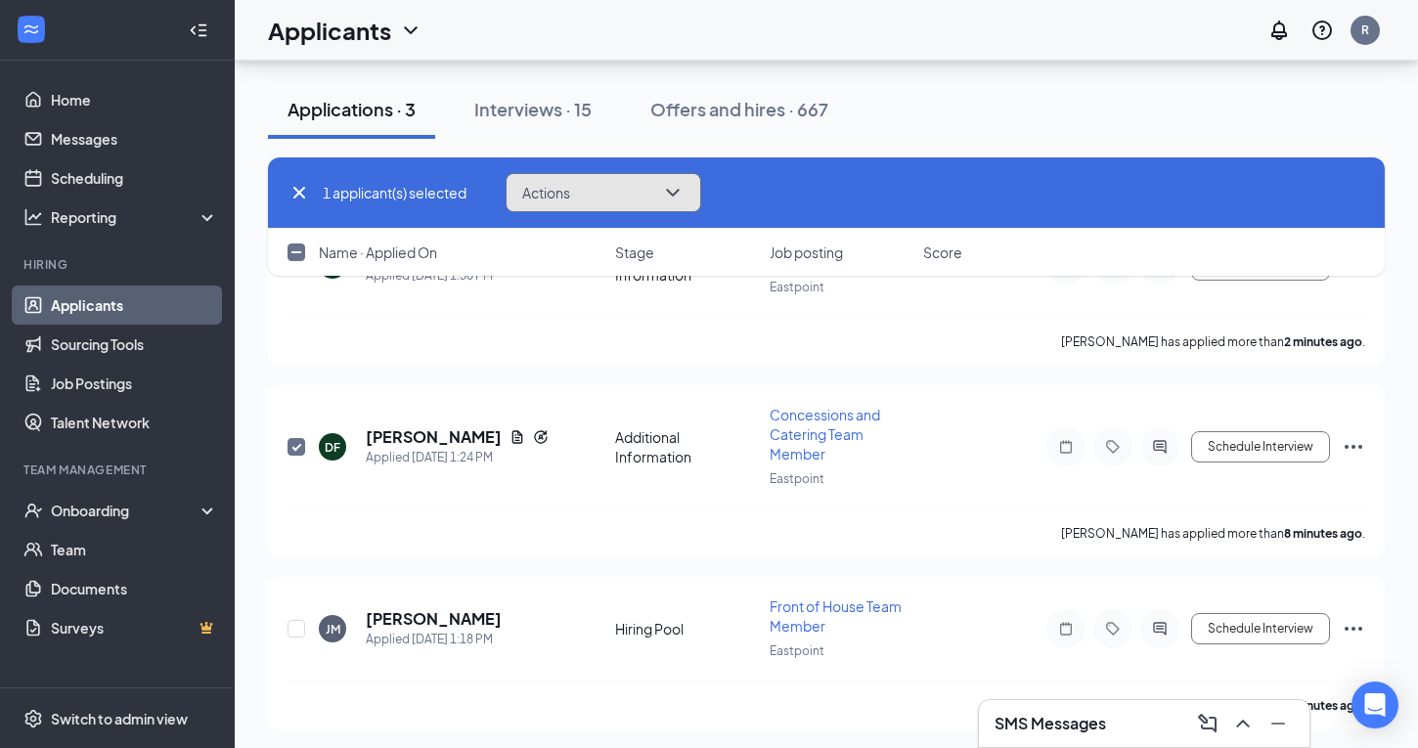
click at [678, 190] on icon "ChevronDown" at bounding box center [672, 192] width 23 height 23
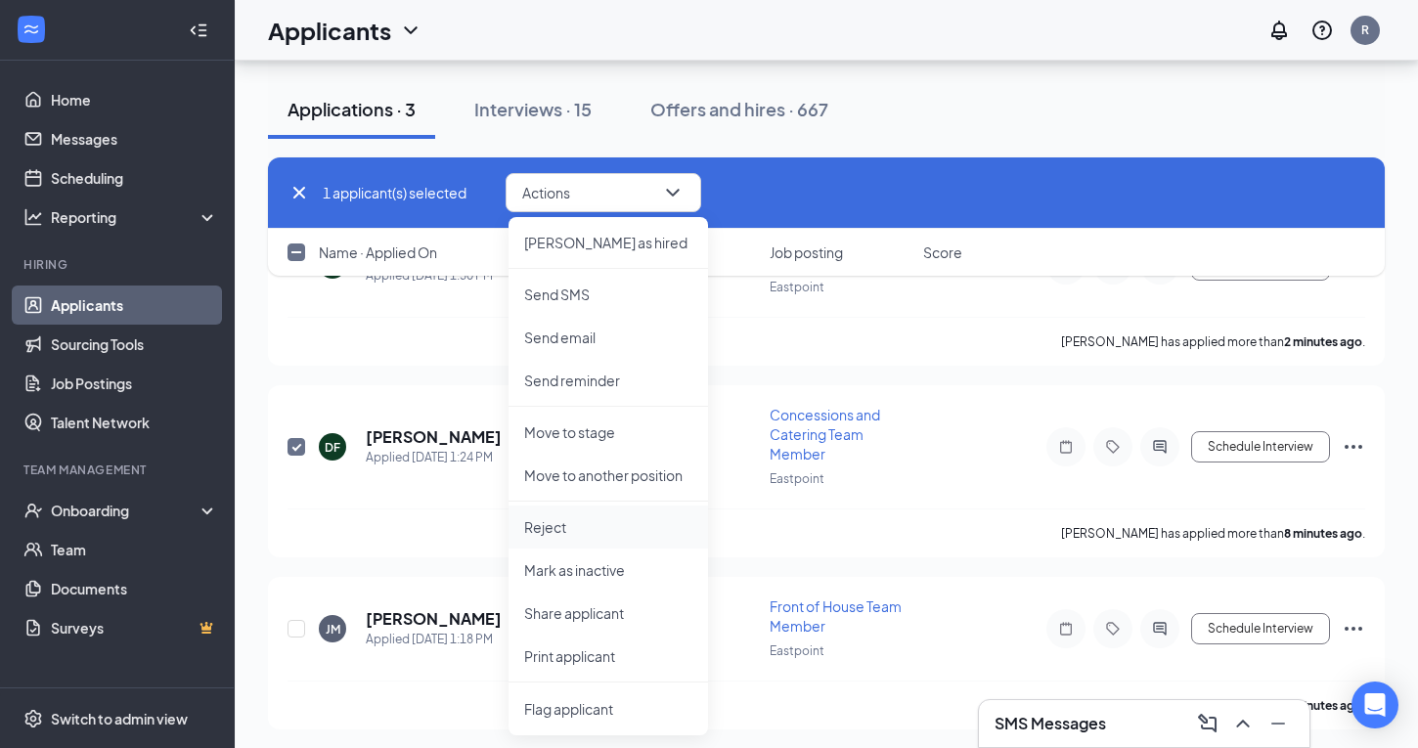
click at [559, 524] on p "Reject" at bounding box center [608, 527] width 168 height 20
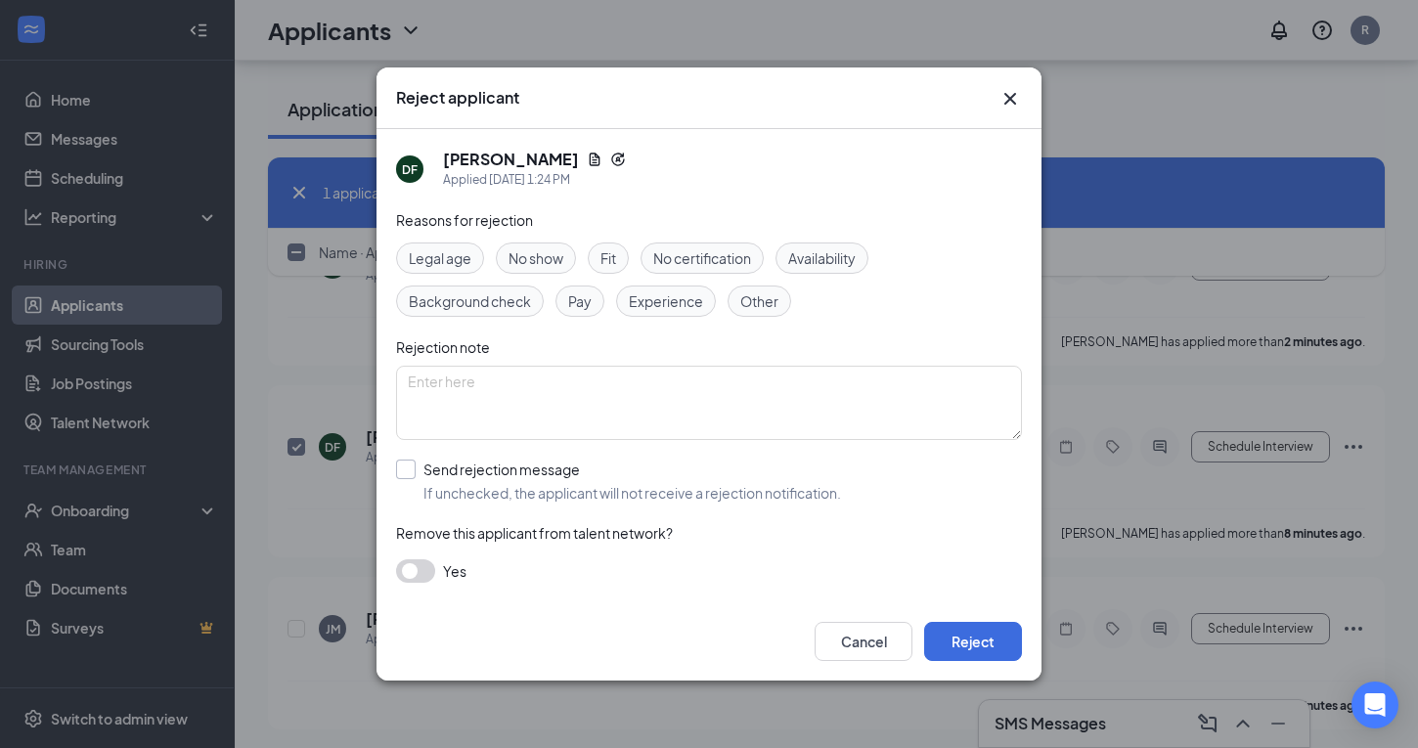
click at [410, 467] on input "Send rejection message If unchecked, the applicant will not receive a rejection…" at bounding box center [618, 481] width 445 height 43
checkbox input "true"
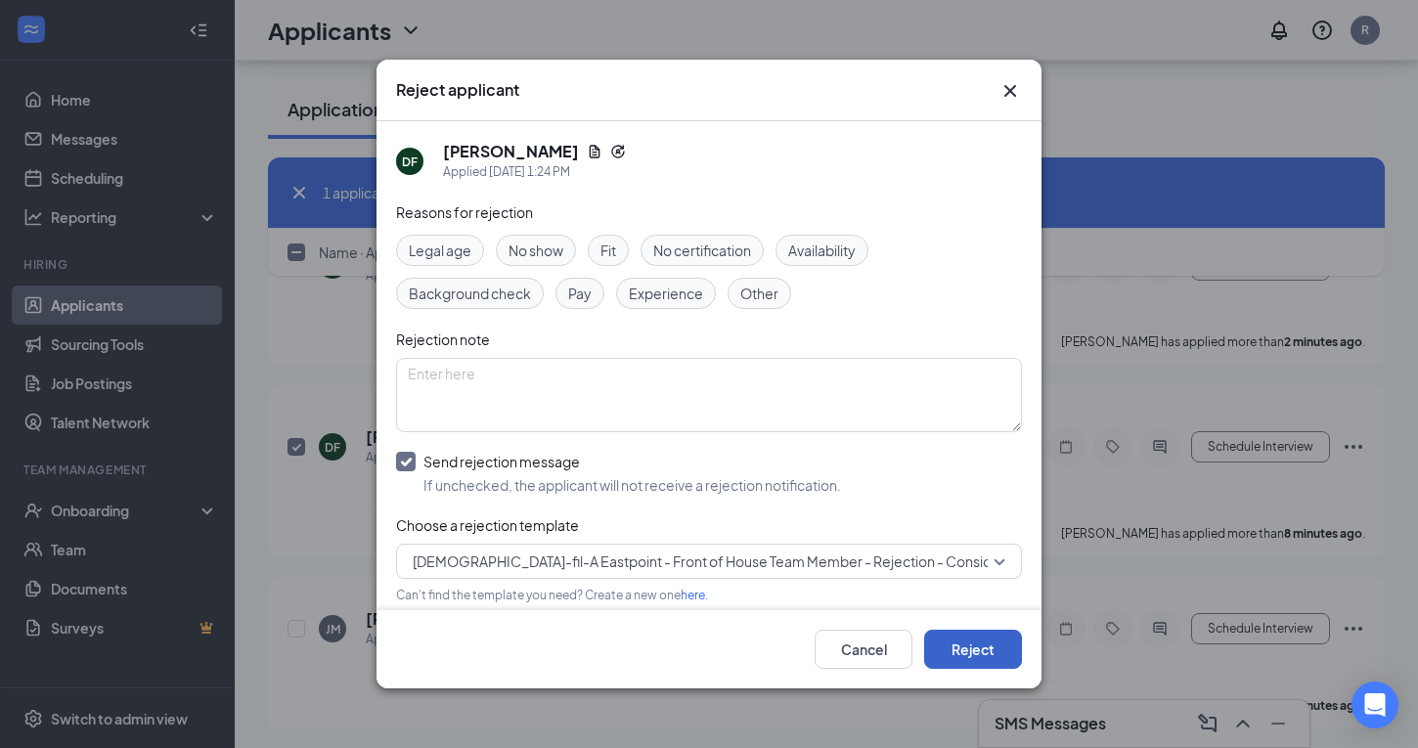
click at [988, 648] on button "Reject" at bounding box center [973, 649] width 98 height 39
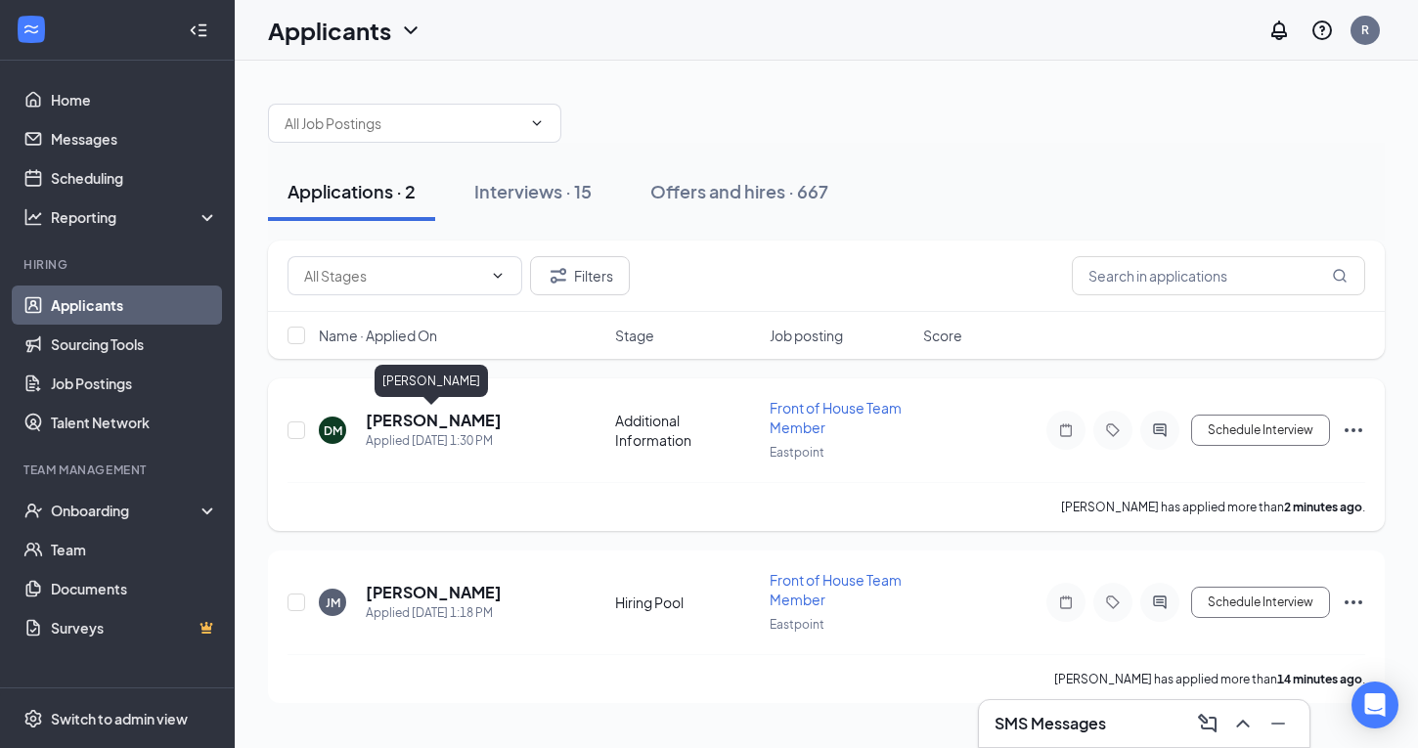
click at [390, 423] on h5 "[PERSON_NAME]" at bounding box center [434, 421] width 136 height 22
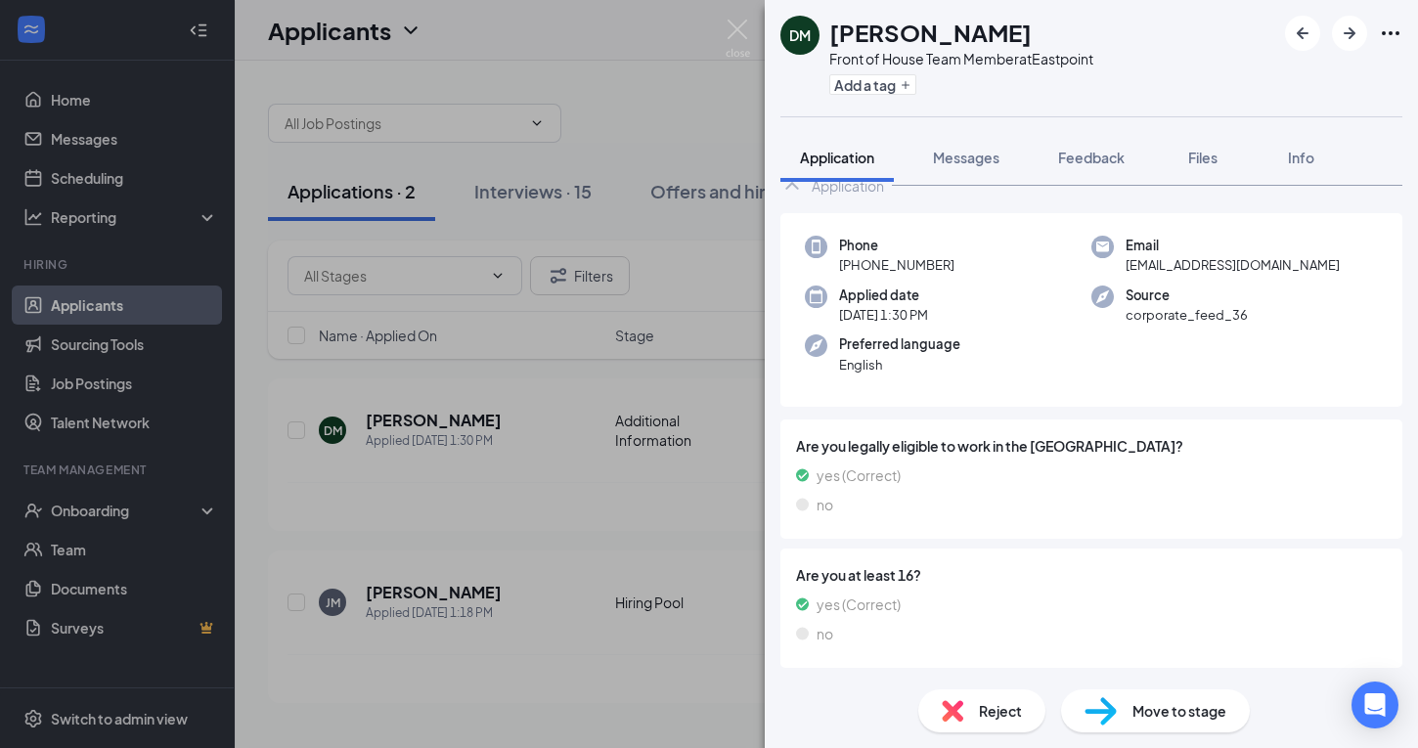
scroll to position [93, 0]
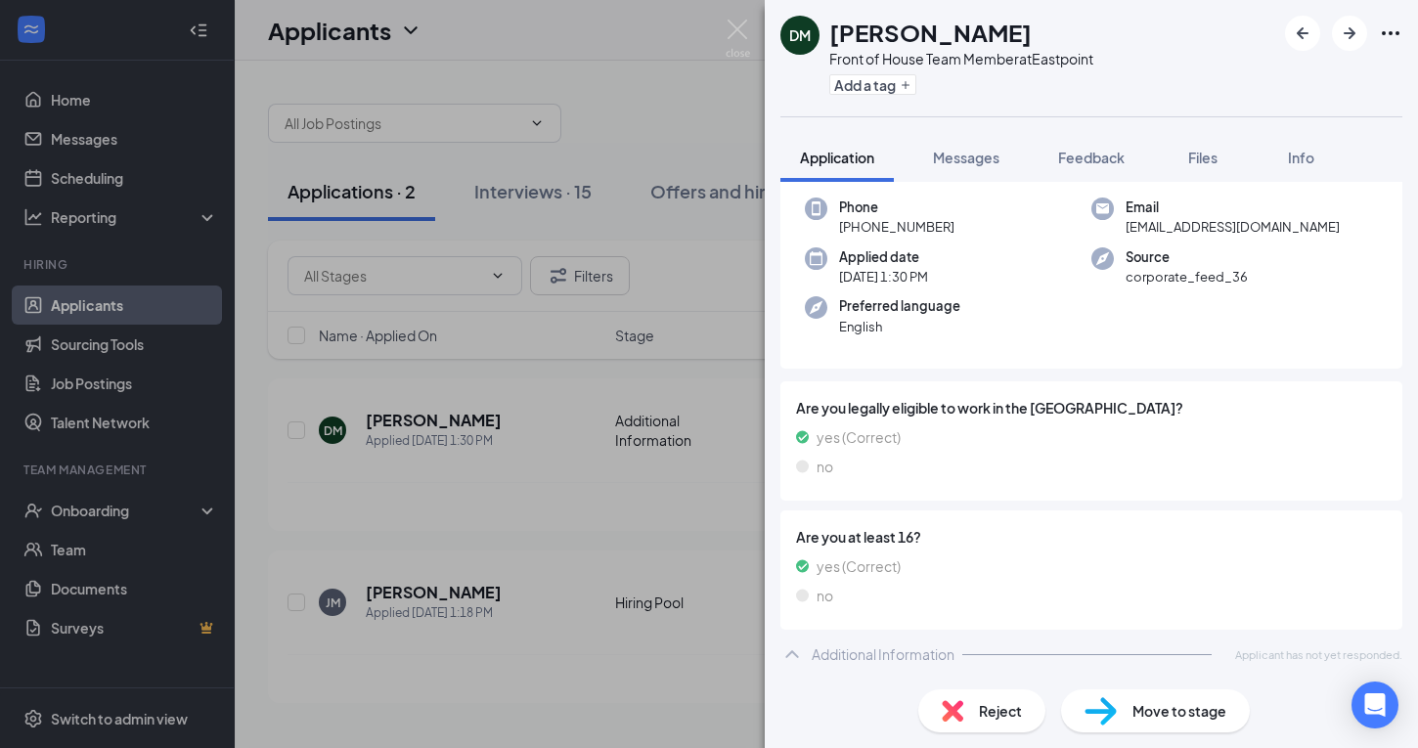
click at [973, 704] on div "Reject" at bounding box center [981, 710] width 127 height 43
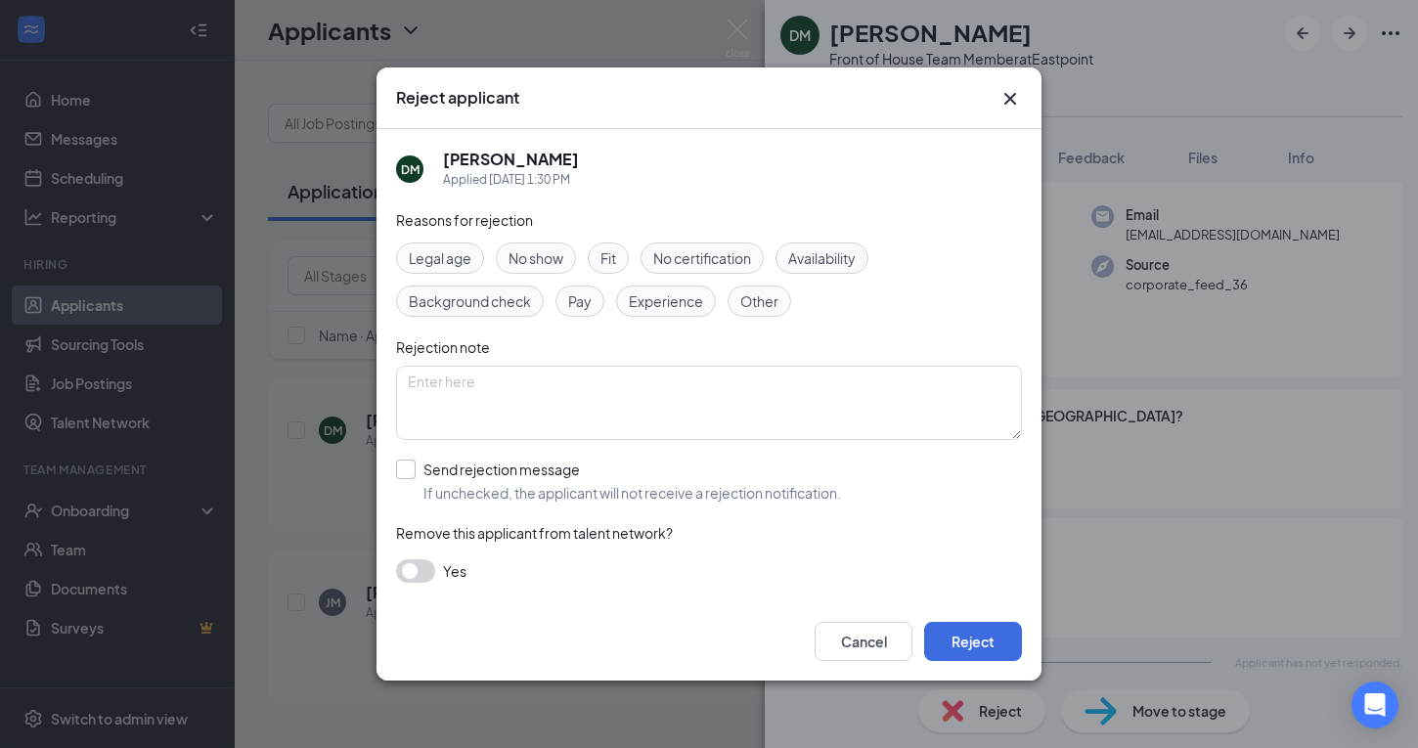
click at [408, 485] on input "Send rejection message If unchecked, the applicant will not receive a rejection…" at bounding box center [618, 481] width 445 height 43
checkbox input "true"
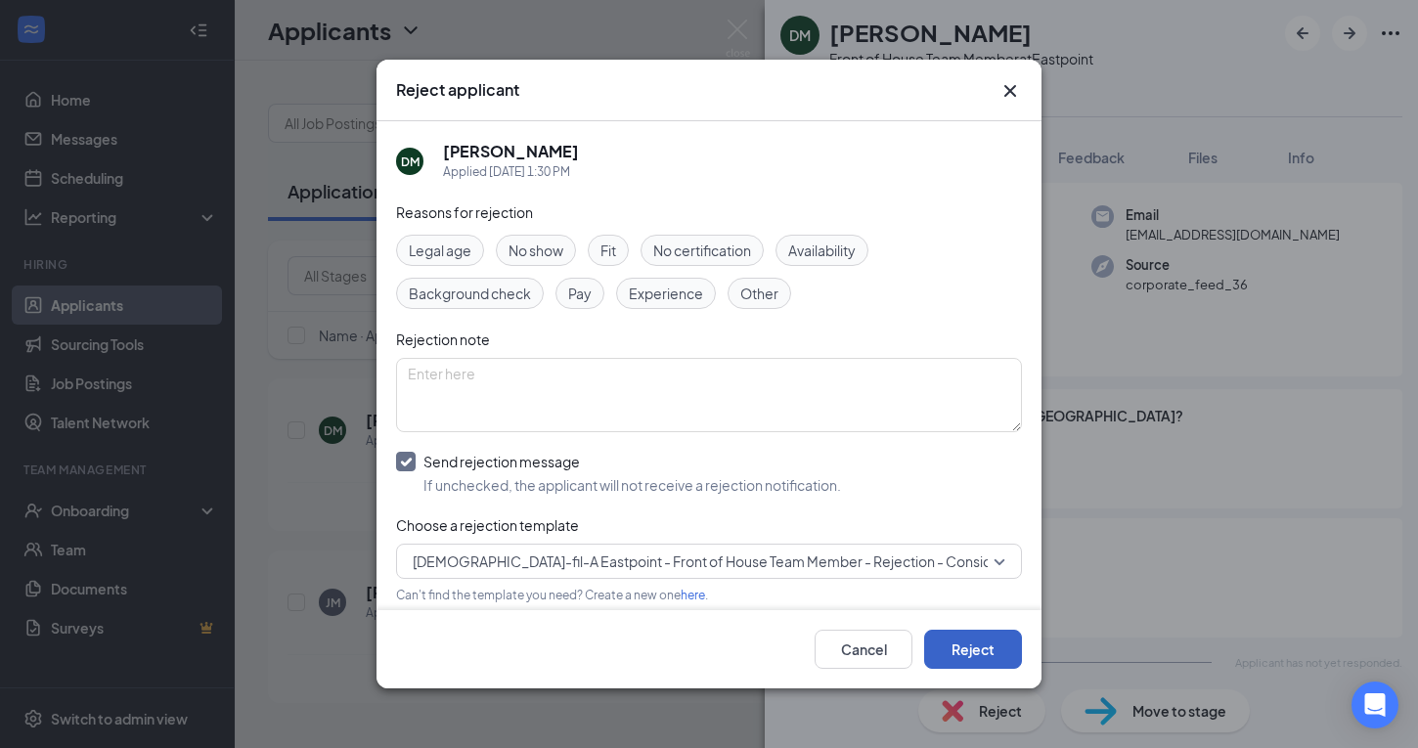
click at [969, 658] on button "Reject" at bounding box center [973, 649] width 98 height 39
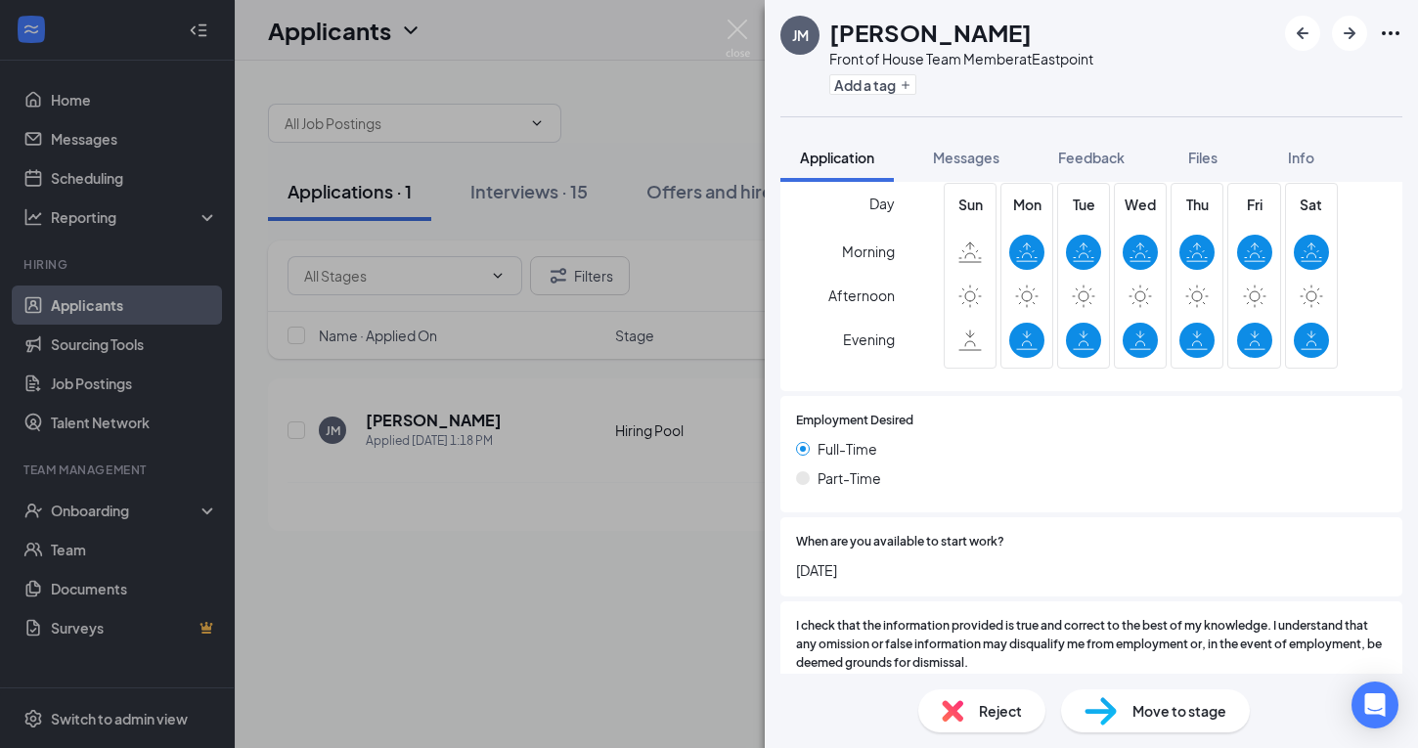
scroll to position [1314, 0]
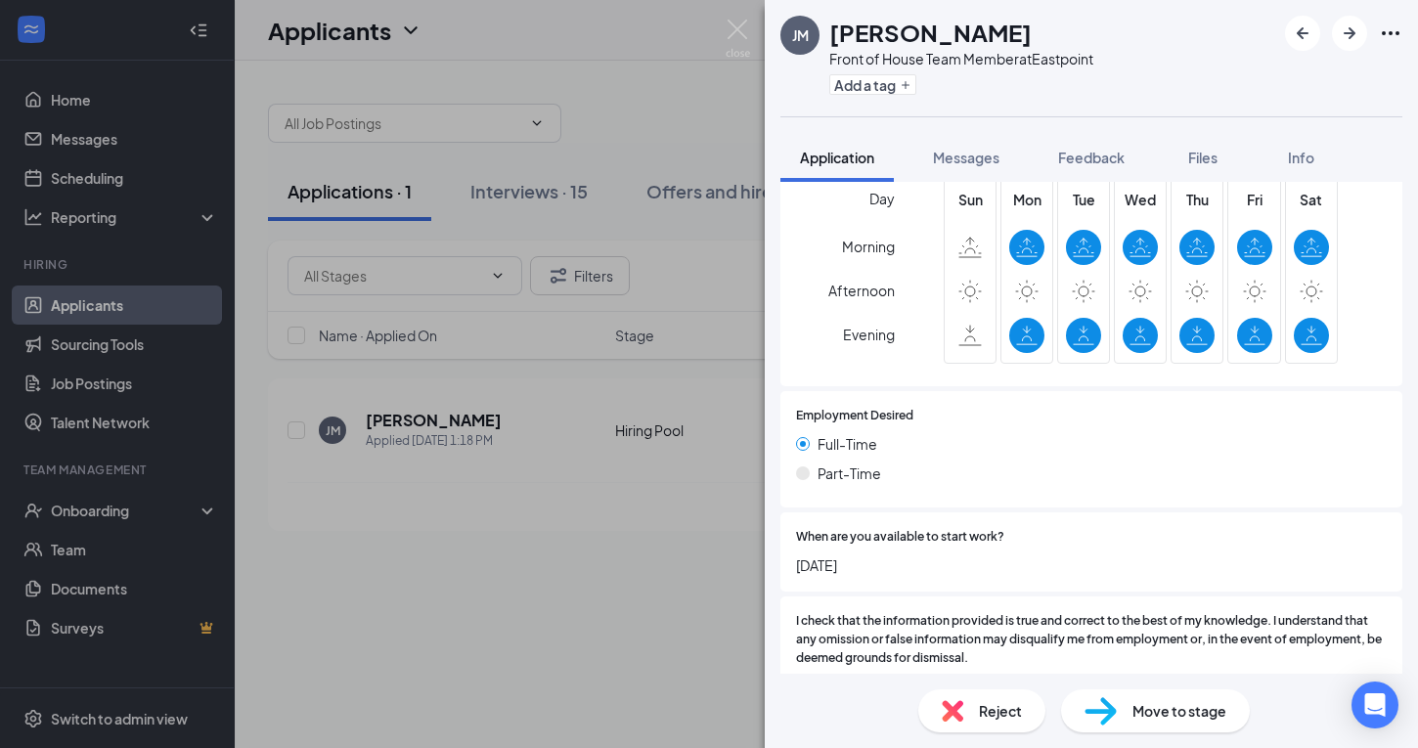
click at [981, 708] on span "Reject" at bounding box center [1000, 711] width 43 height 22
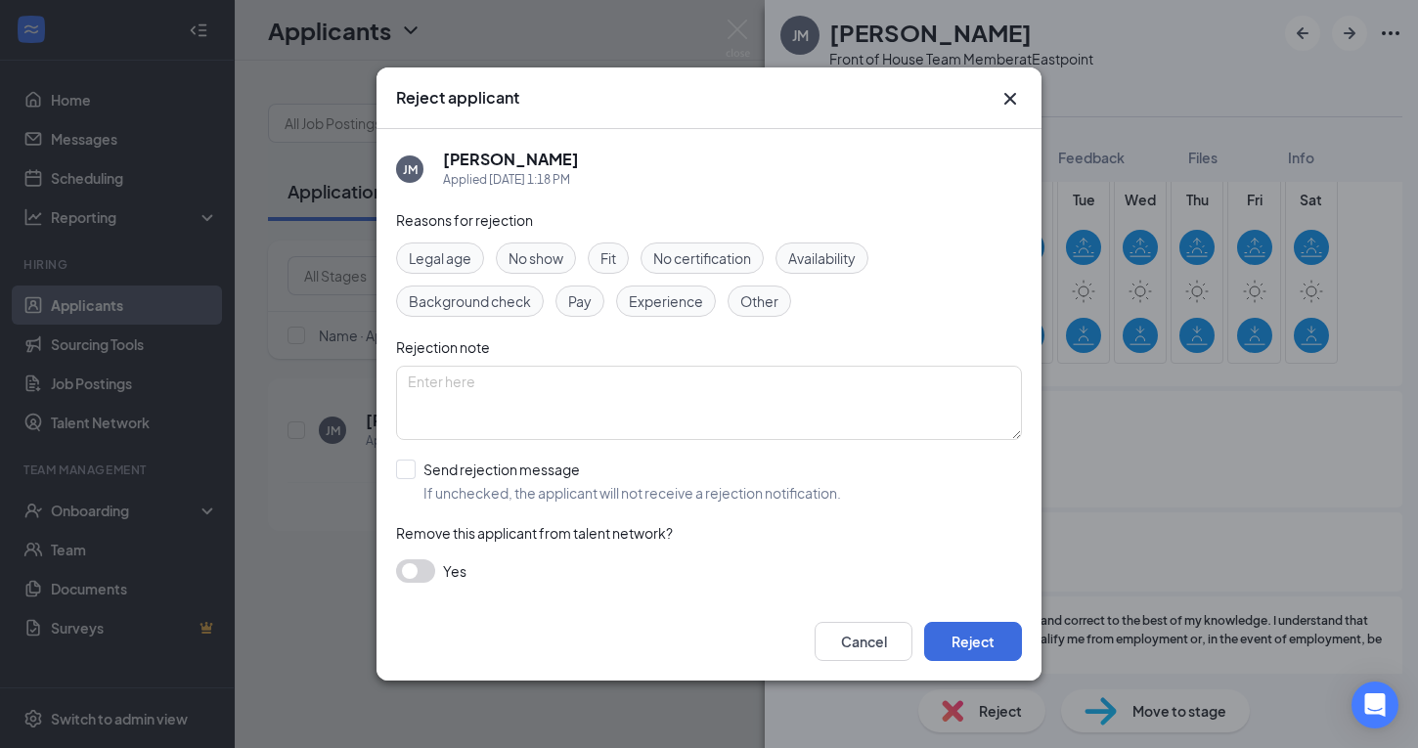
drag, startPoint x: 412, startPoint y: 468, endPoint x: 561, endPoint y: 500, distance: 152.8
click at [412, 471] on input "Send rejection message If unchecked, the applicant will not receive a rejection…" at bounding box center [618, 481] width 445 height 43
checkbox input "true"
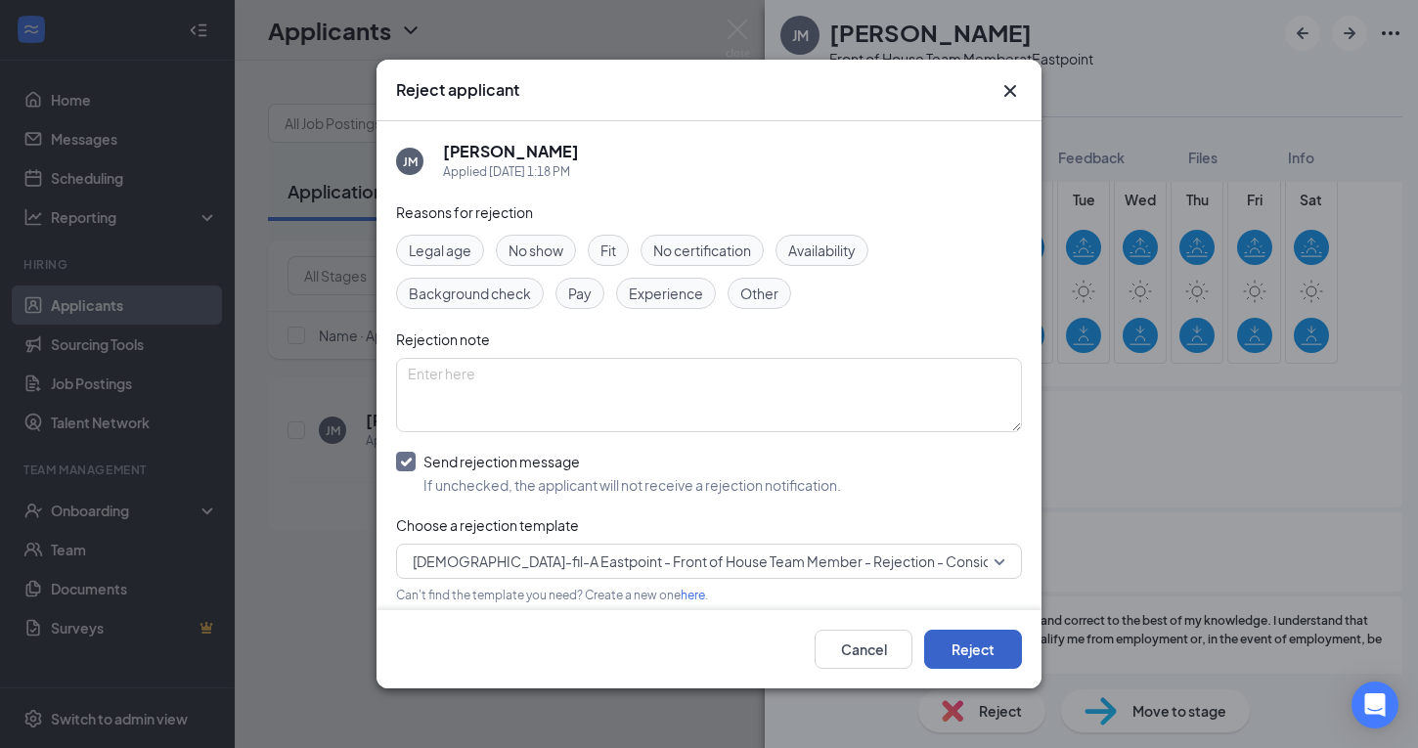
click at [966, 666] on button "Reject" at bounding box center [973, 649] width 98 height 39
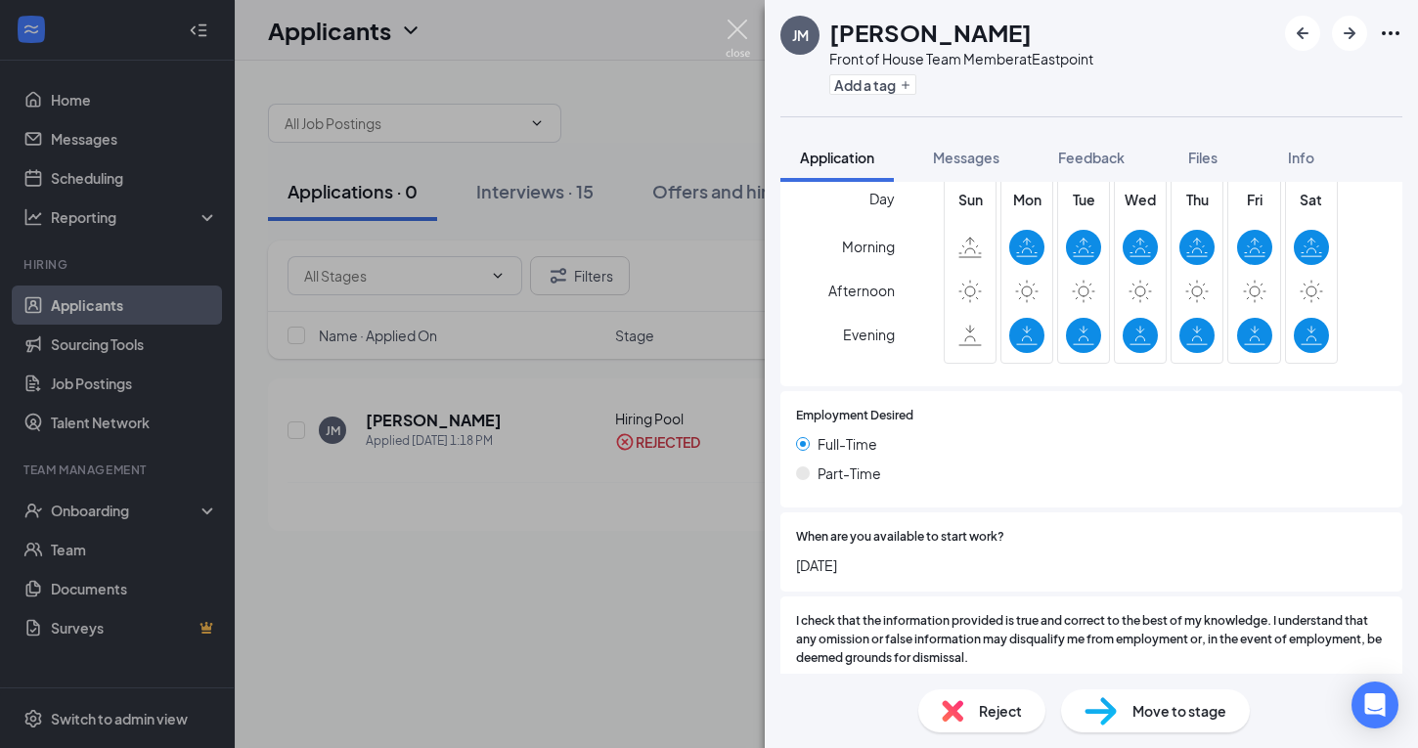
click at [735, 32] on img at bounding box center [738, 39] width 24 height 38
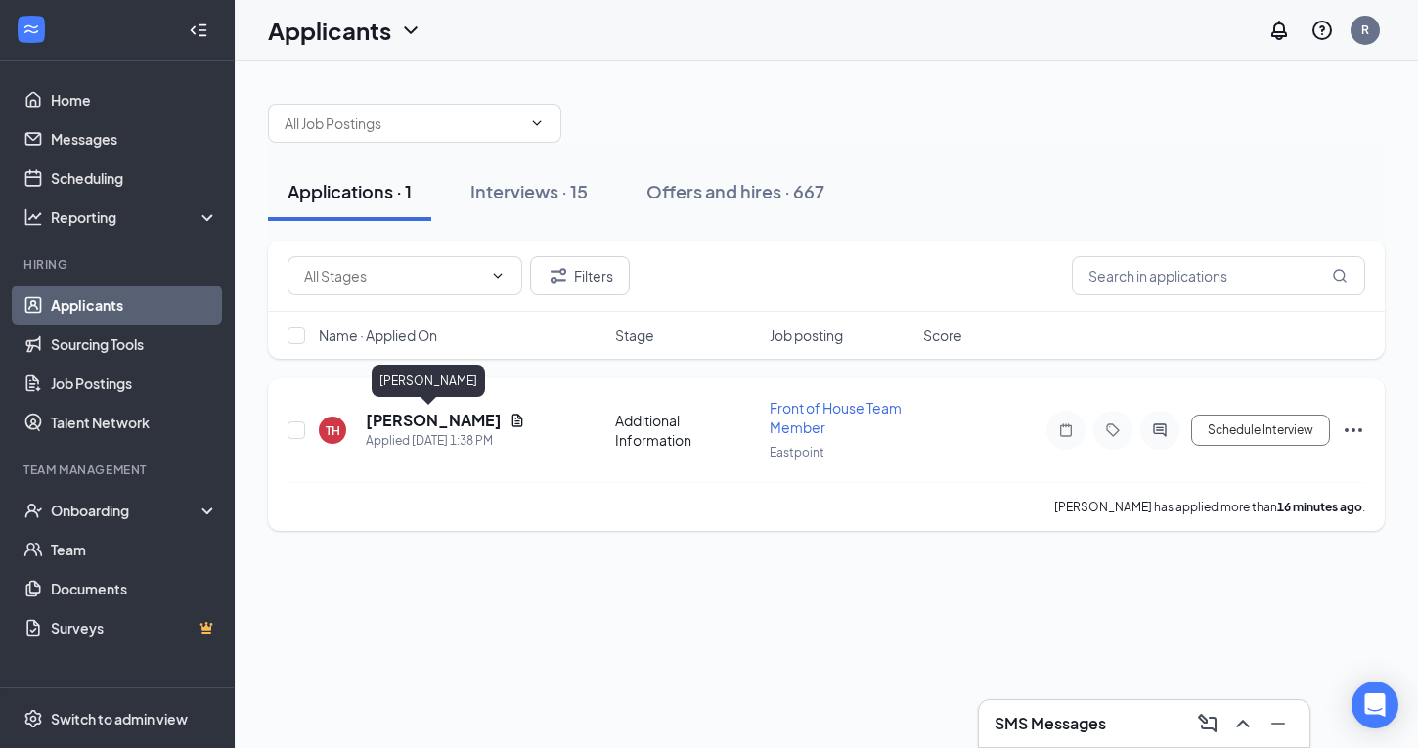
click at [420, 427] on h5 "Talia Howard" at bounding box center [434, 421] width 136 height 22
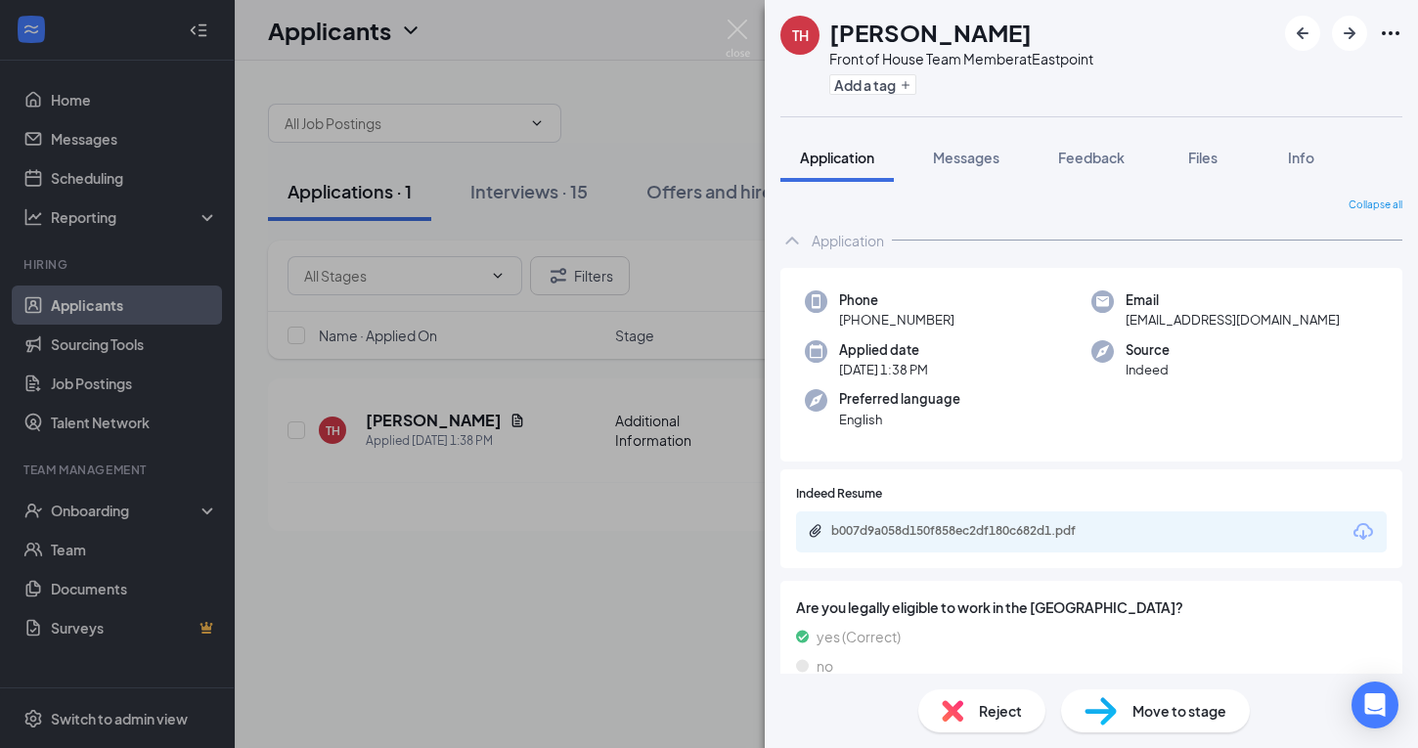
click at [994, 544] on div "b007d9a058d150f858ec2df180c682d1.pdf" at bounding box center [1091, 531] width 591 height 41
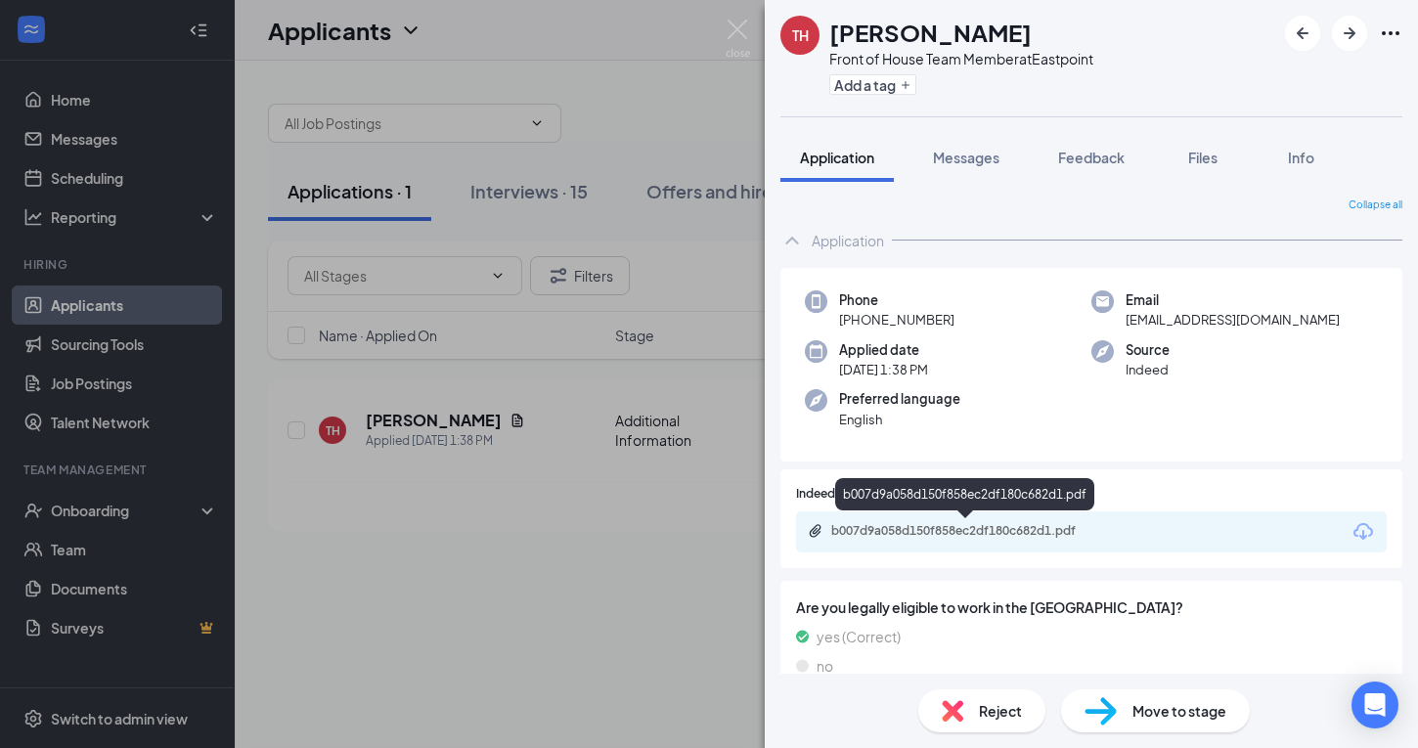
click at [993, 537] on div "b007d9a058d150f858ec2df180c682d1.pdf" at bounding box center [968, 531] width 274 height 16
